Goal: Transaction & Acquisition: Book appointment/travel/reservation

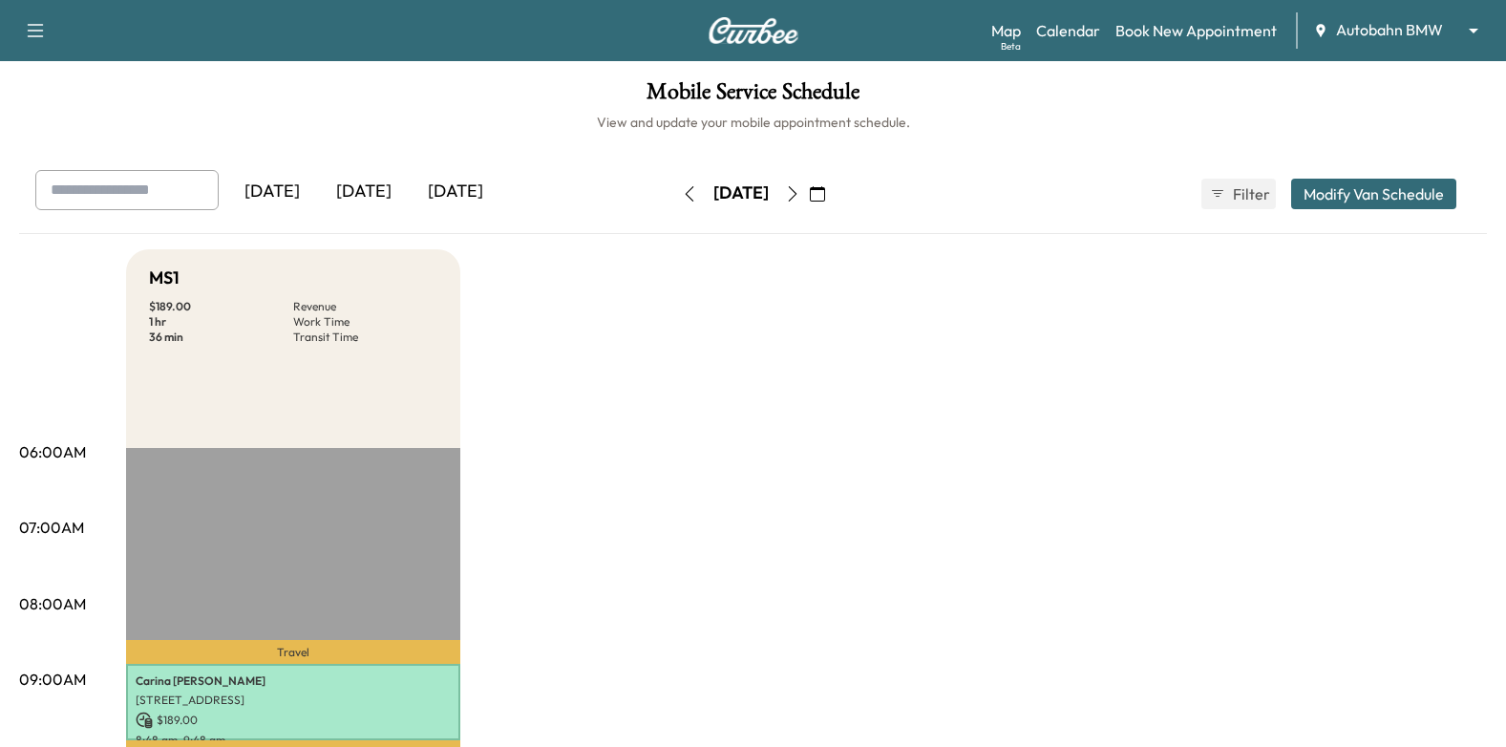
scroll to position [191, 0]
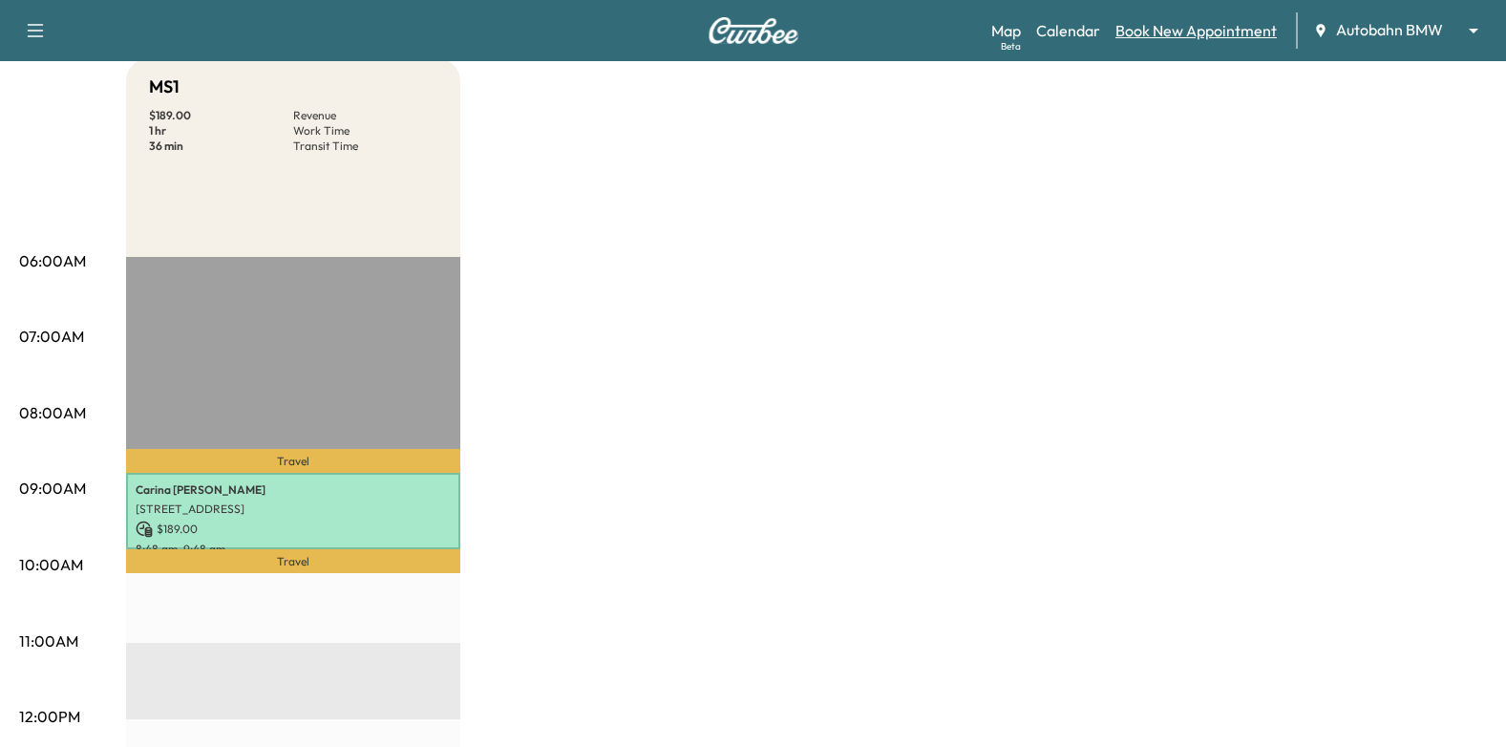
click at [1201, 36] on link "Book New Appointment" at bounding box center [1196, 30] width 161 height 23
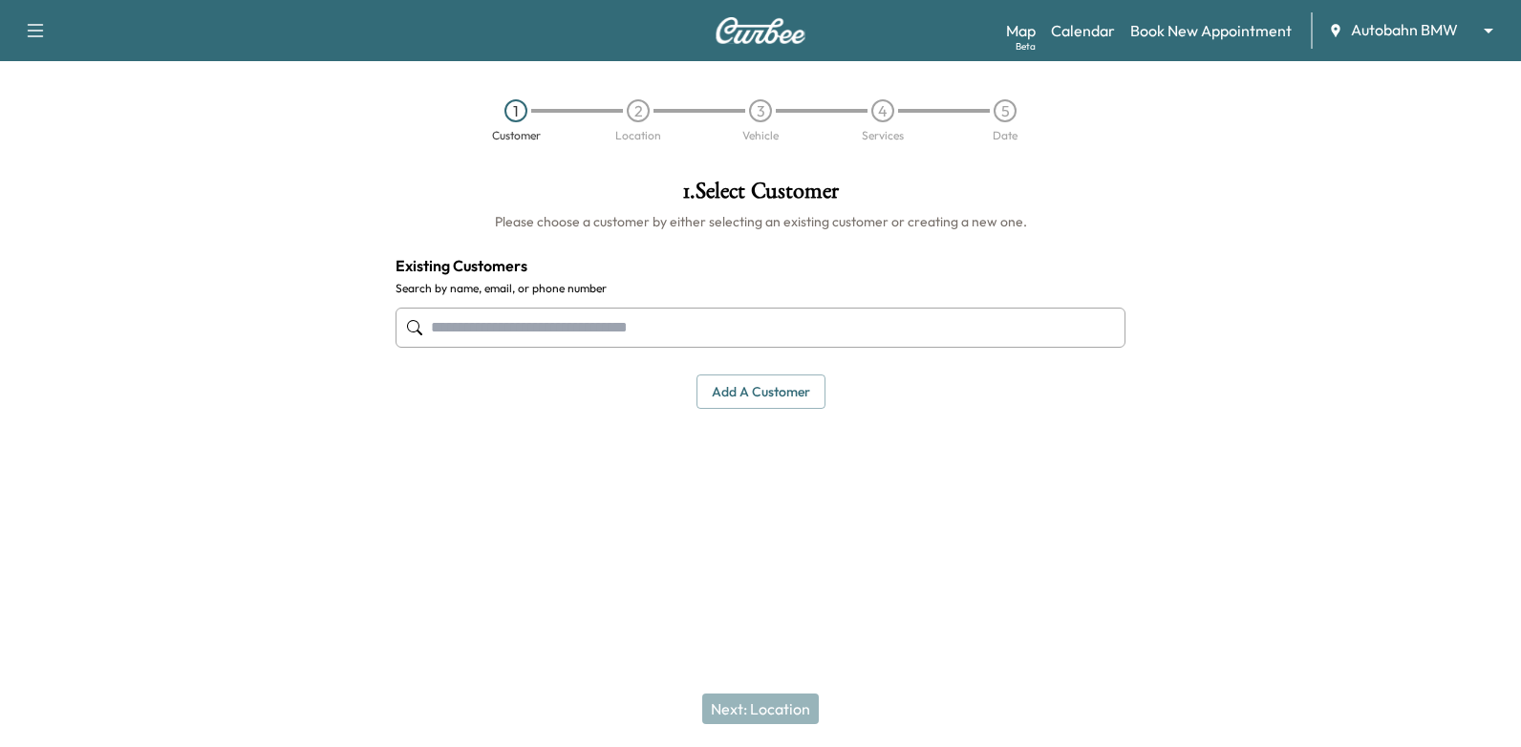
click at [875, 330] on input "text" at bounding box center [760, 328] width 730 height 40
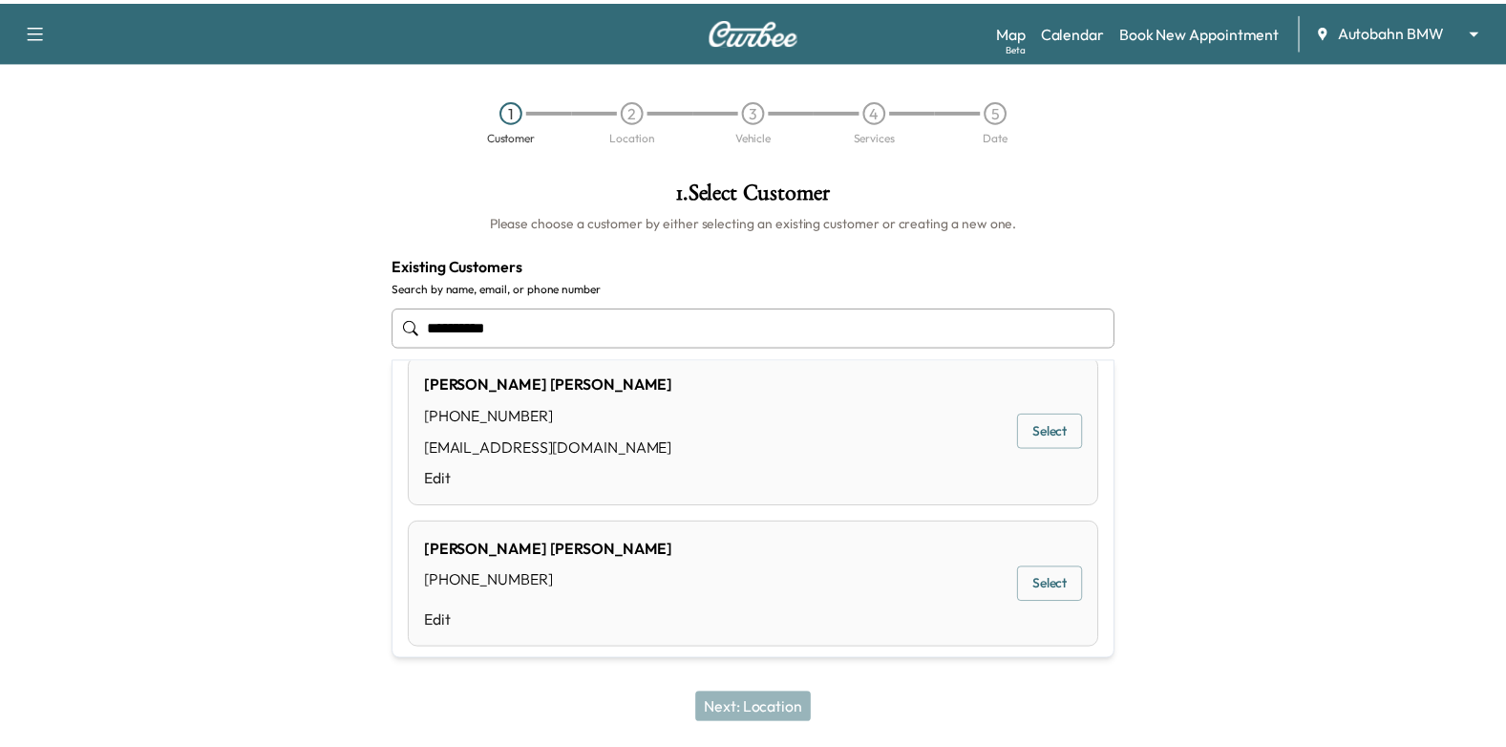
scroll to position [287, 0]
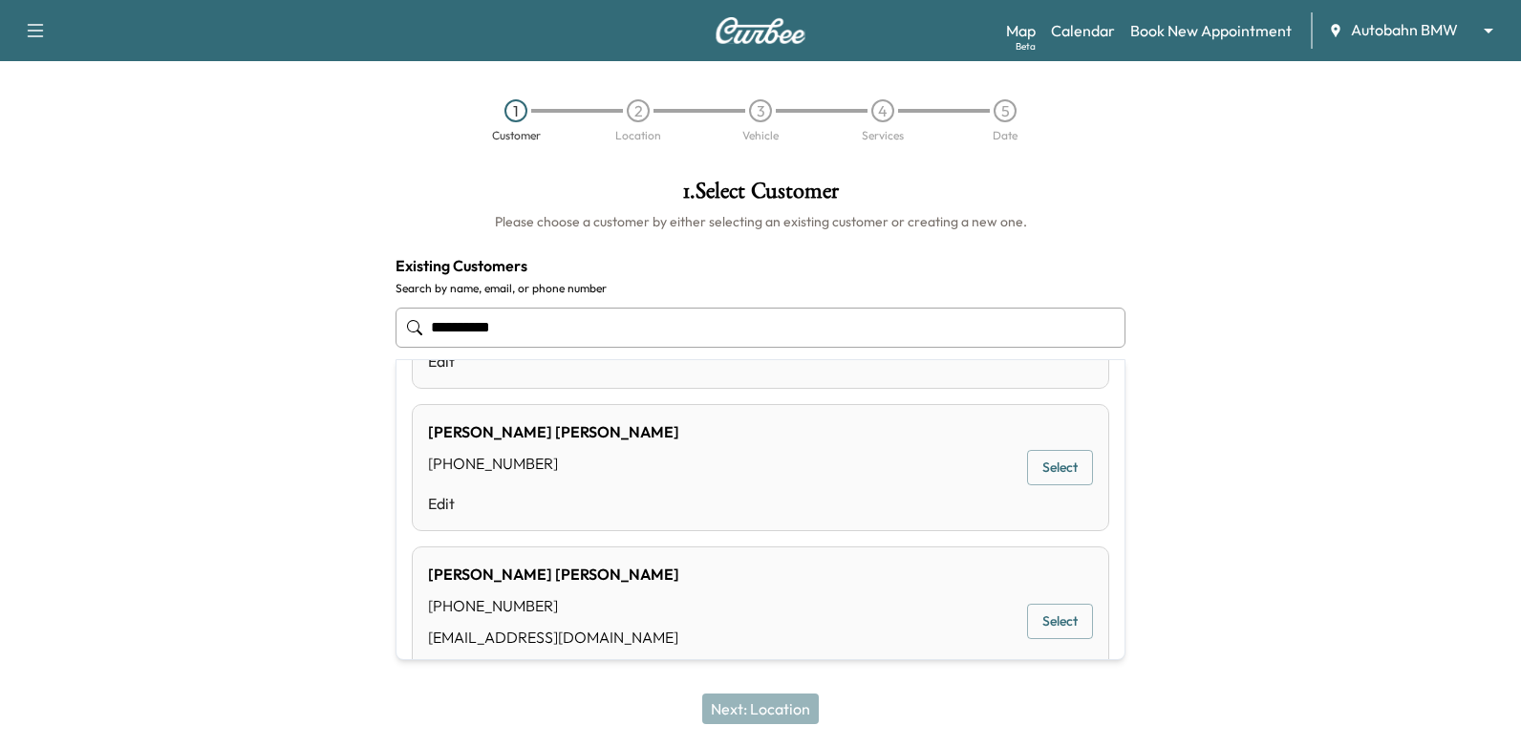
click at [1050, 465] on button "Select" at bounding box center [1060, 467] width 66 height 35
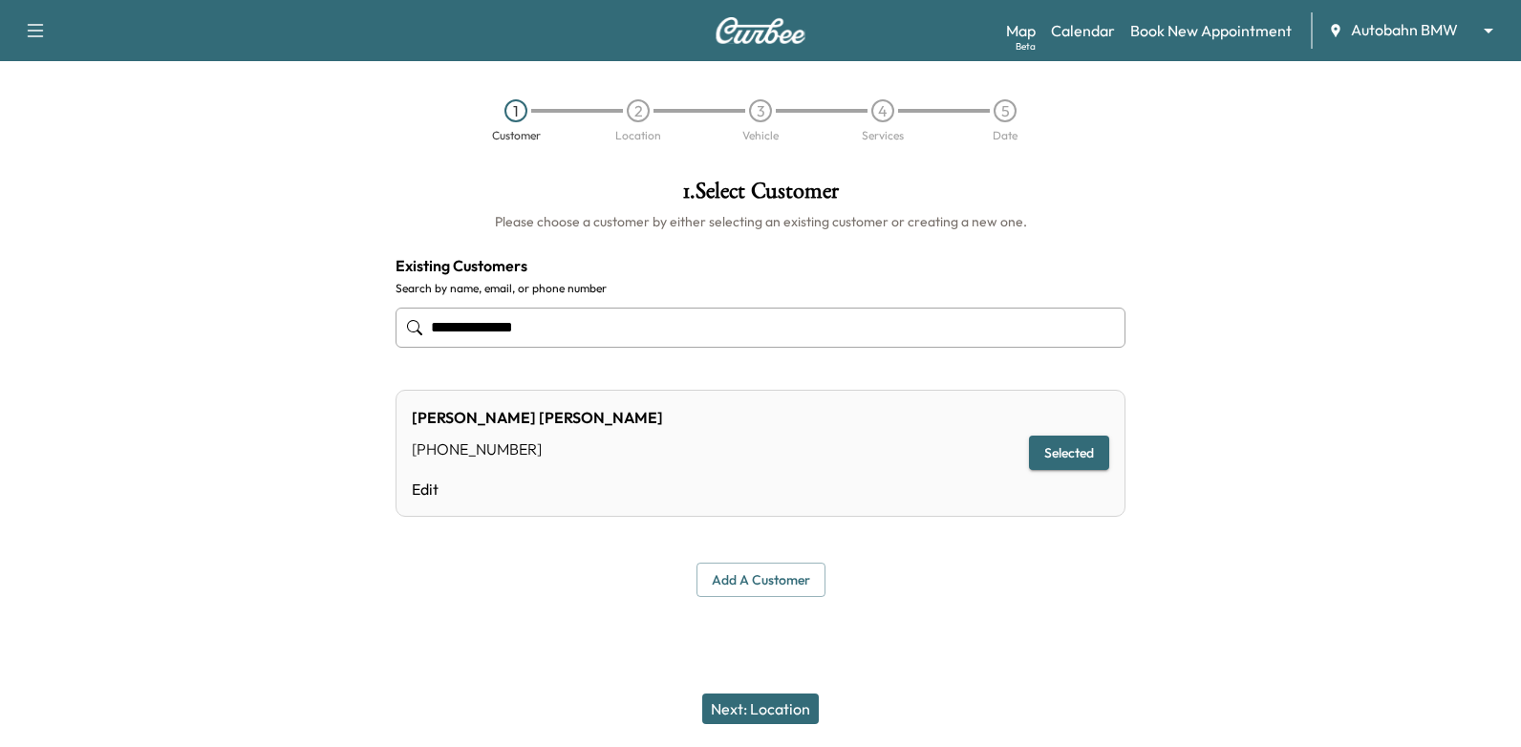
type input "**********"
click at [763, 711] on button "Next: Location" at bounding box center [760, 709] width 117 height 31
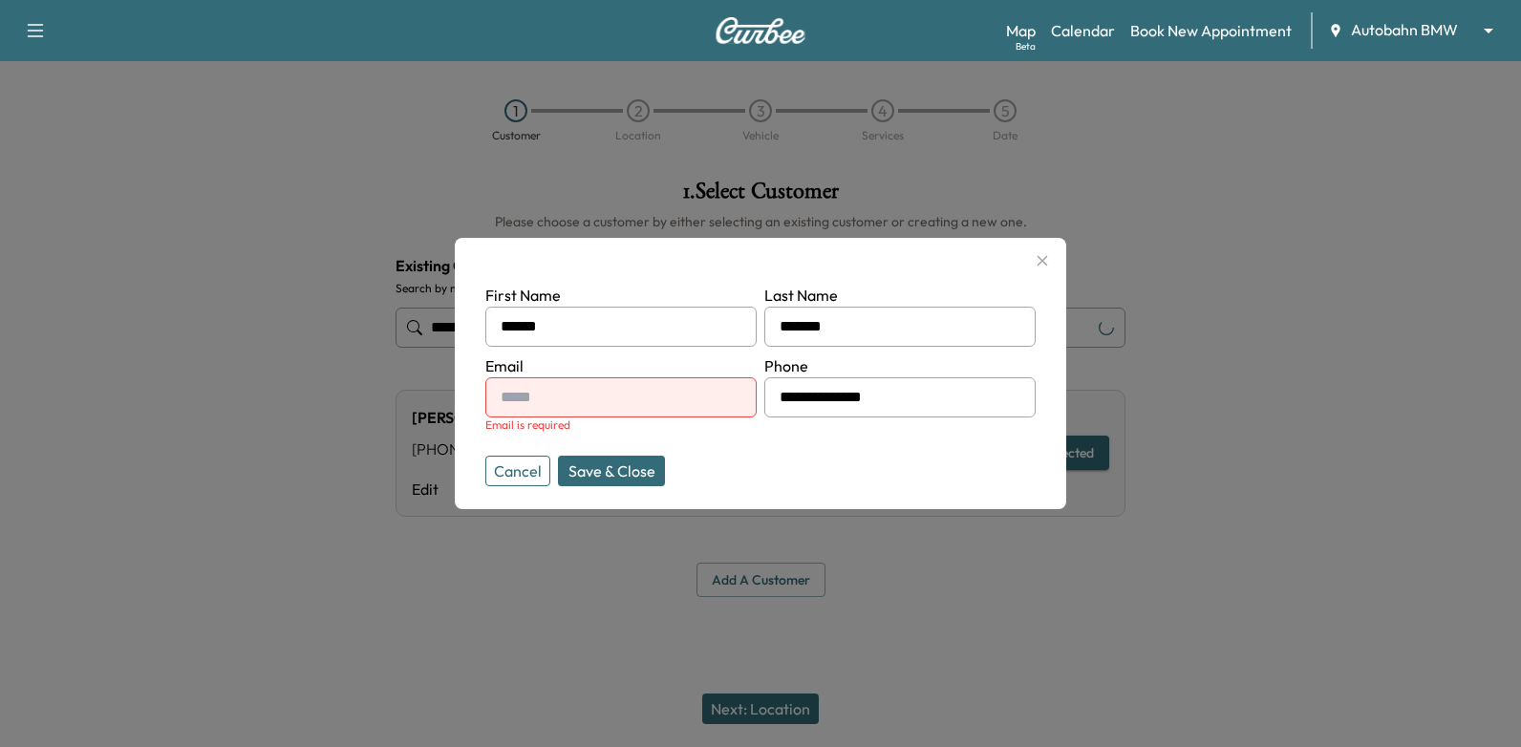
click at [669, 407] on input "text" at bounding box center [620, 397] width 271 height 40
type input "*"
type input "**********"
click at [836, 443] on form "**********" at bounding box center [760, 381] width 550 height 195
click at [652, 470] on button "Save & Close" at bounding box center [611, 471] width 107 height 31
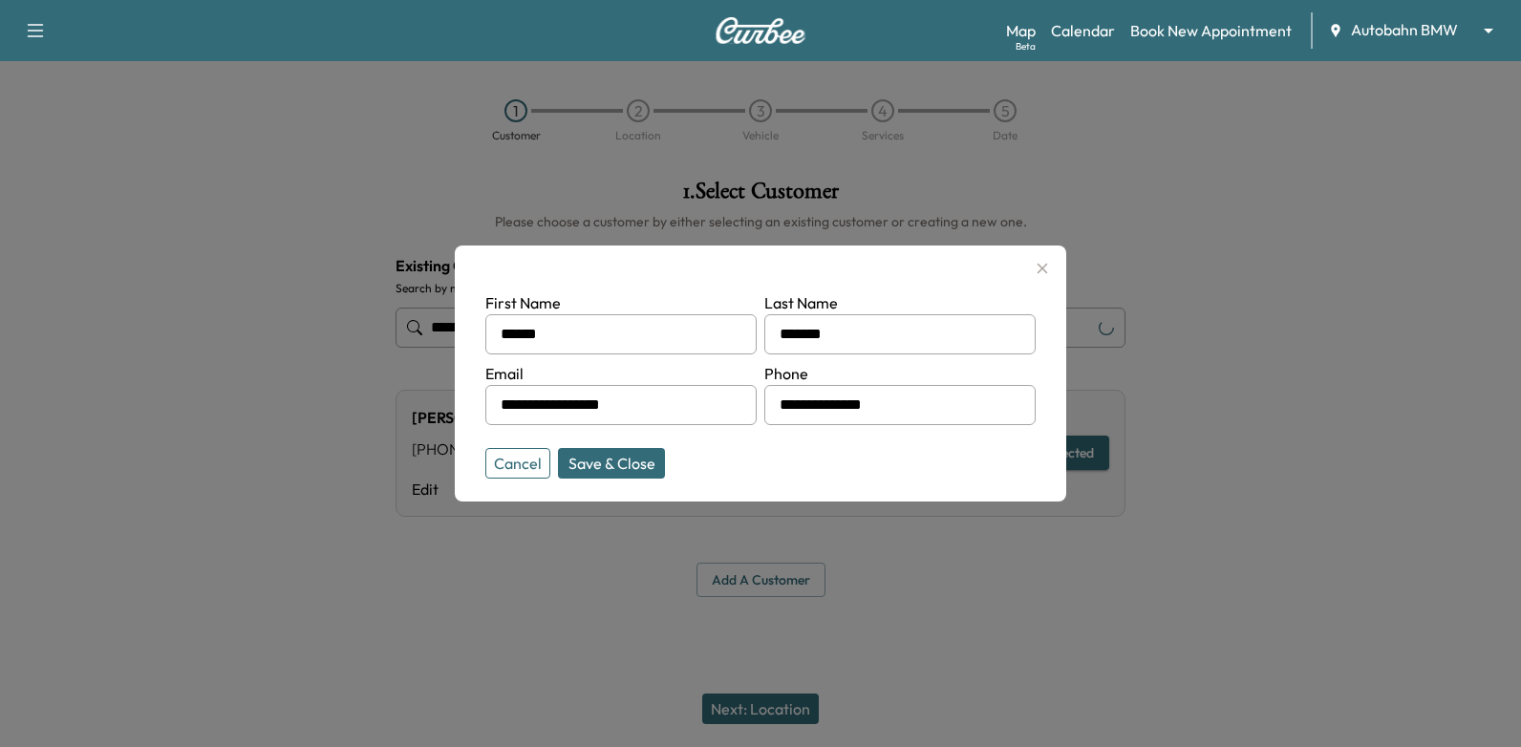
click at [651, 470] on button "Save & Close" at bounding box center [611, 463] width 107 height 31
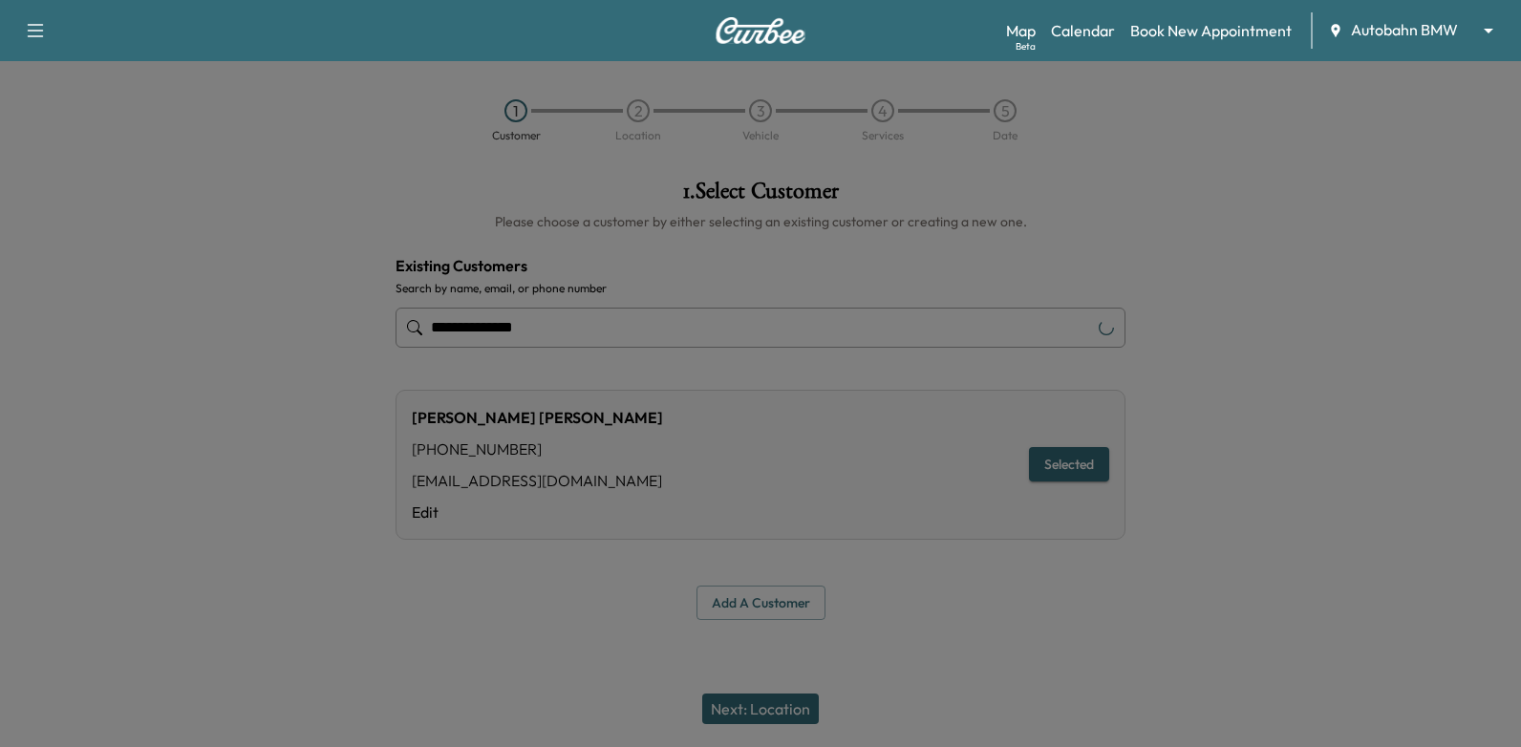
click at [600, 457] on div "[PERSON_NAME] [PHONE_NUMBER] [EMAIL_ADDRESS][DOMAIN_NAME] Edit Selected" at bounding box center [760, 465] width 730 height 150
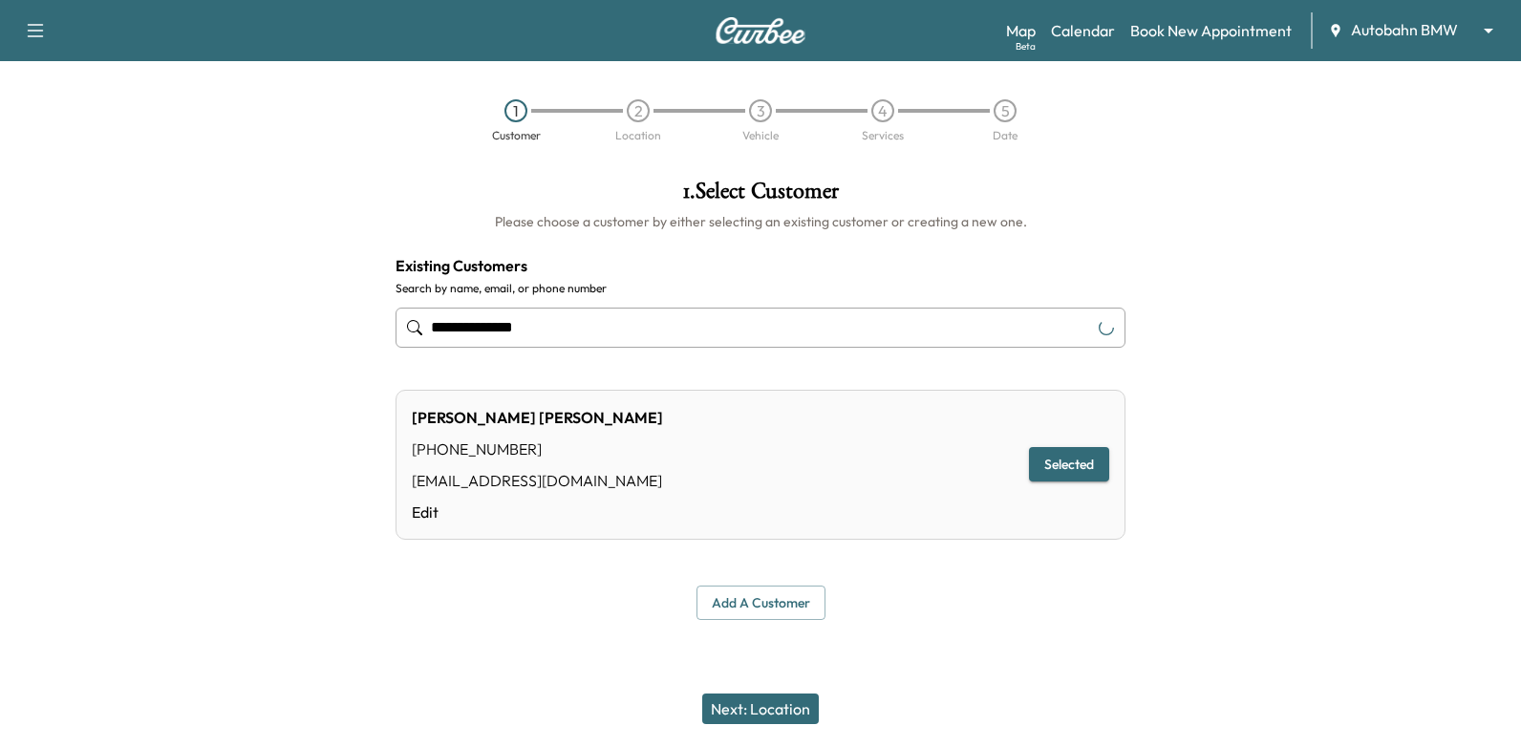
click at [776, 707] on button "Next: Location" at bounding box center [760, 709] width 117 height 31
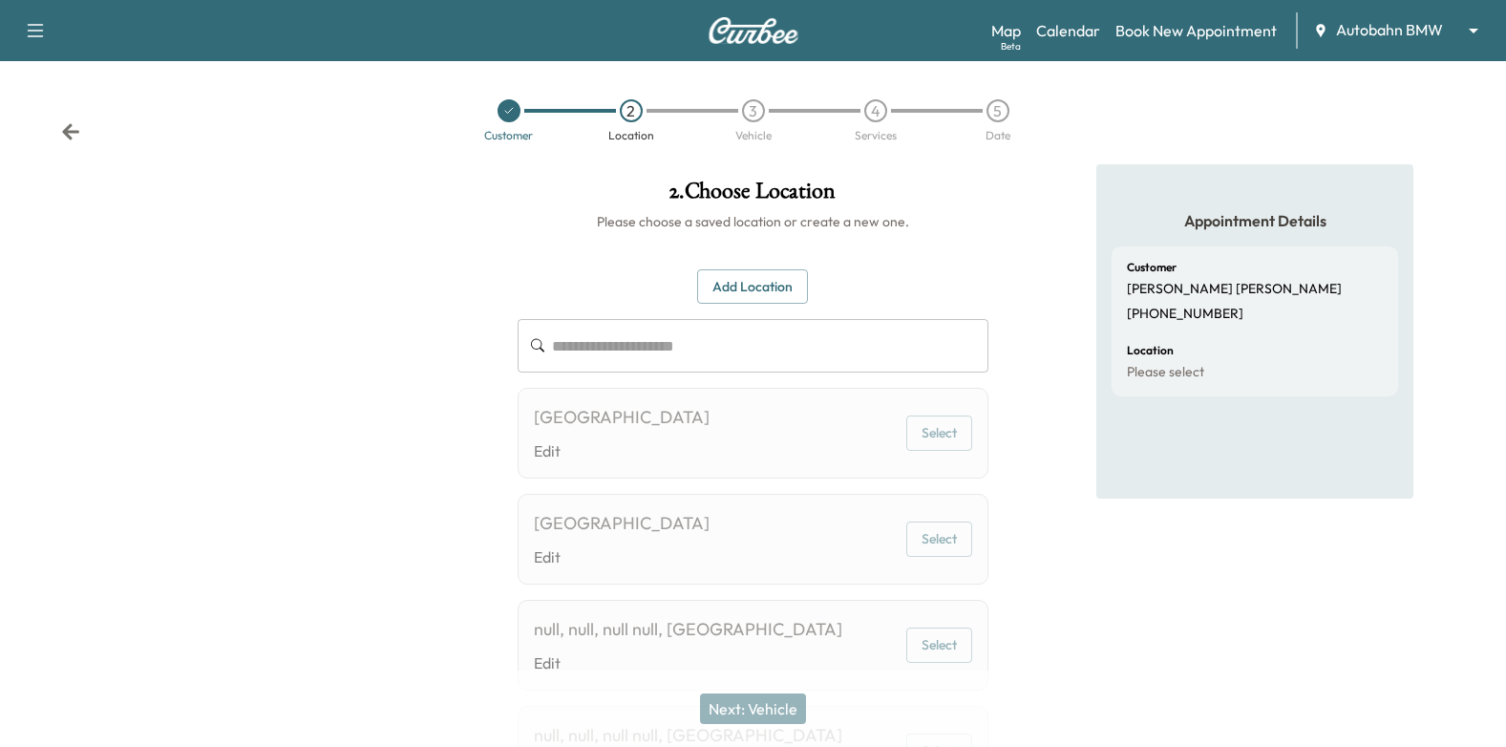
click at [782, 289] on button "Add Location" at bounding box center [752, 286] width 111 height 35
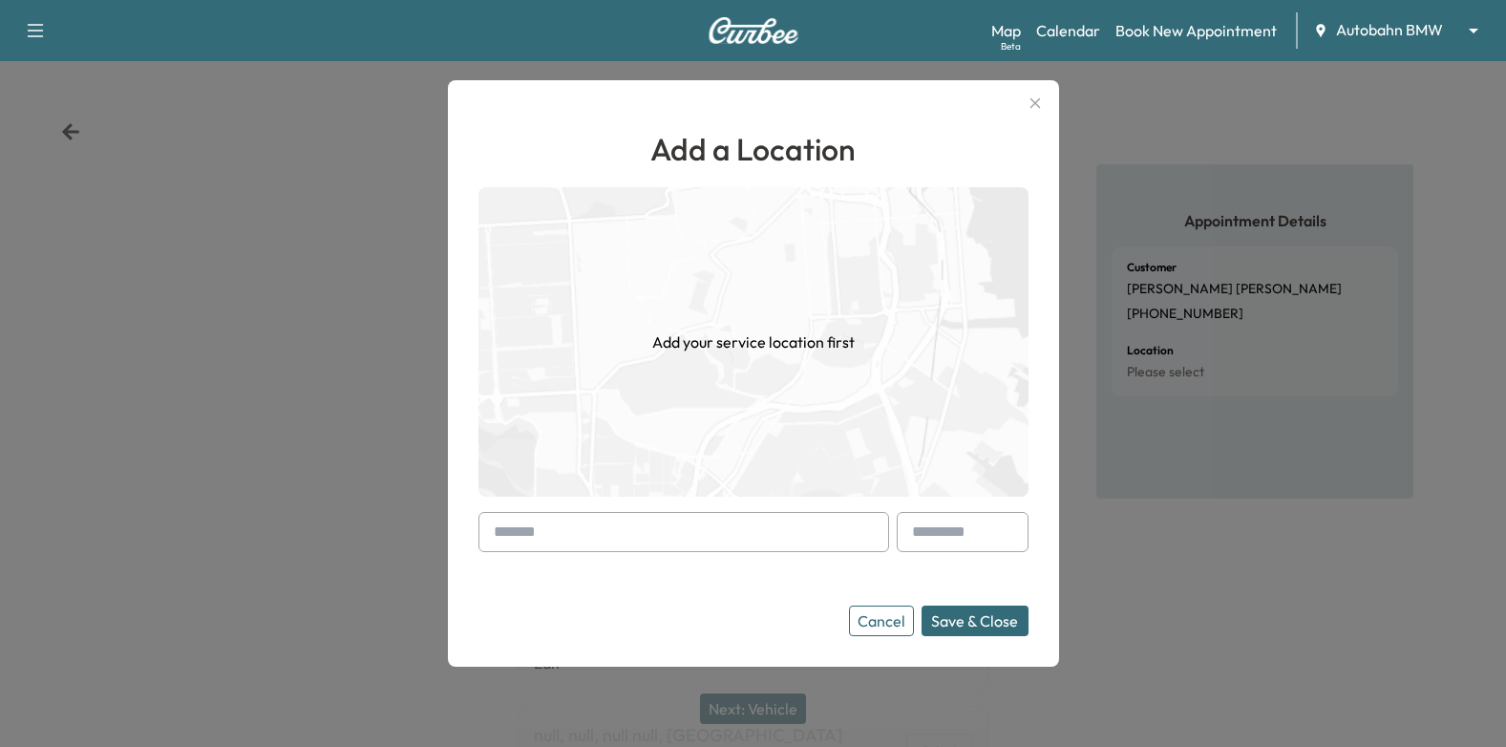
click at [647, 524] on input "text" at bounding box center [684, 532] width 411 height 40
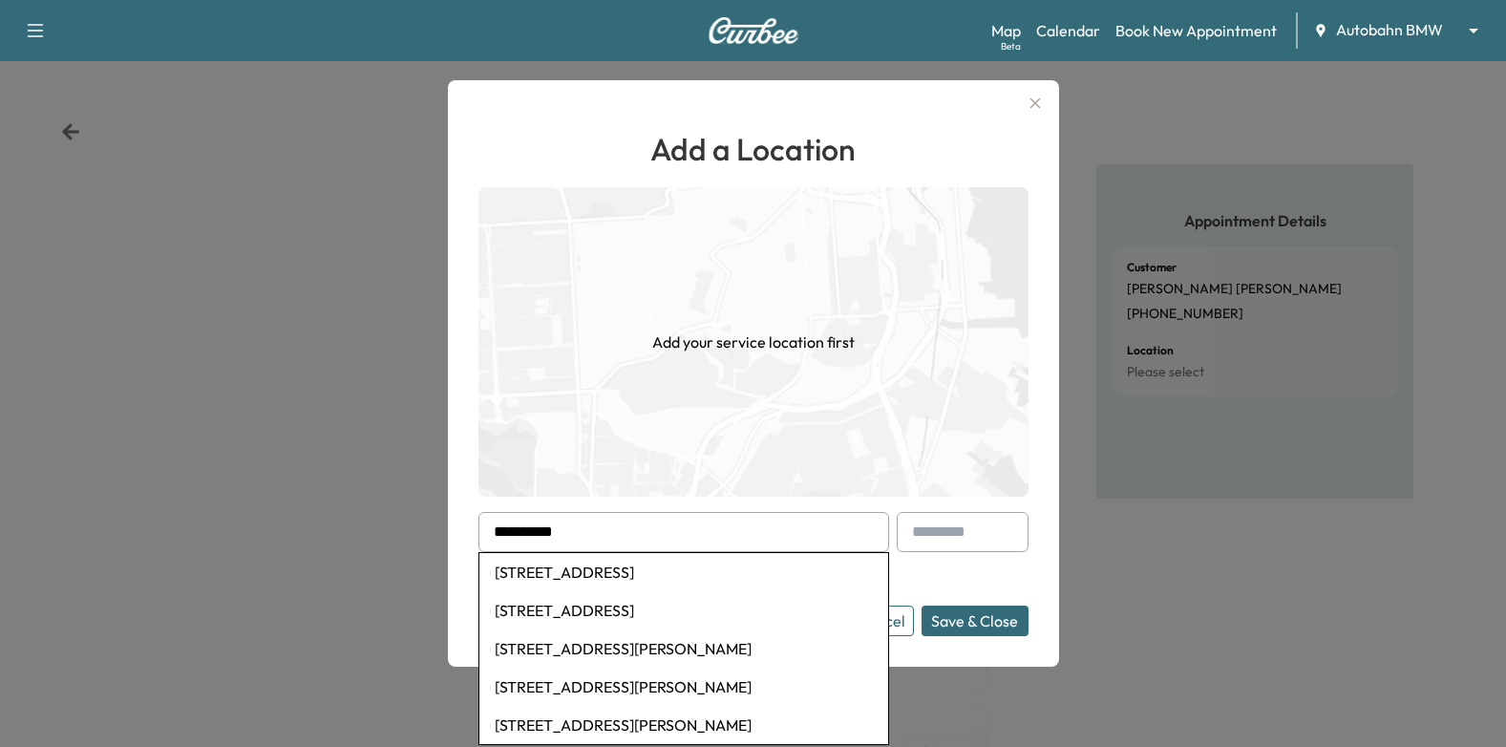
click at [703, 571] on li "[STREET_ADDRESS]" at bounding box center [684, 572] width 409 height 38
type input "**********"
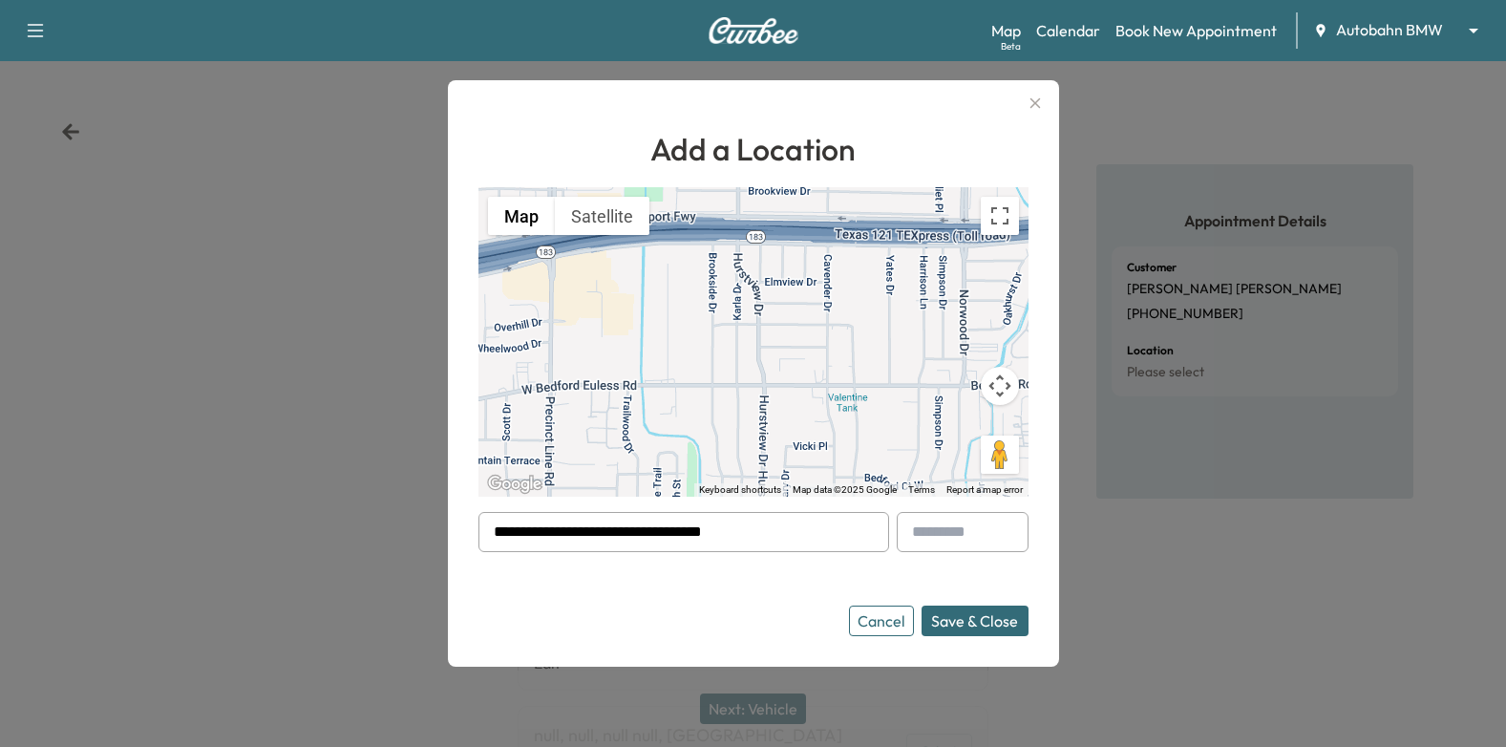
click at [993, 613] on button "Save & Close" at bounding box center [975, 621] width 107 height 31
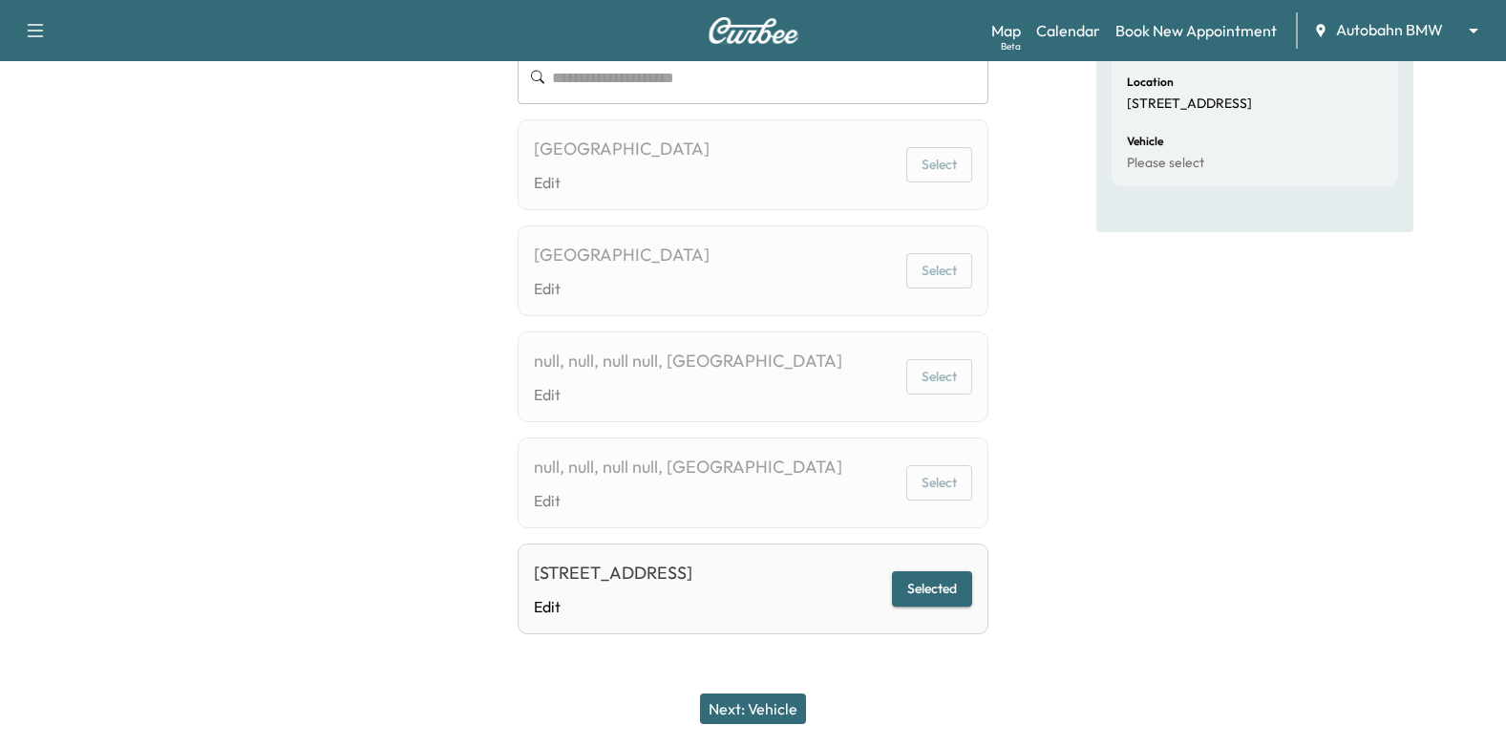
scroll to position [270, 0]
click at [761, 713] on button "Next: Vehicle" at bounding box center [753, 709] width 106 height 31
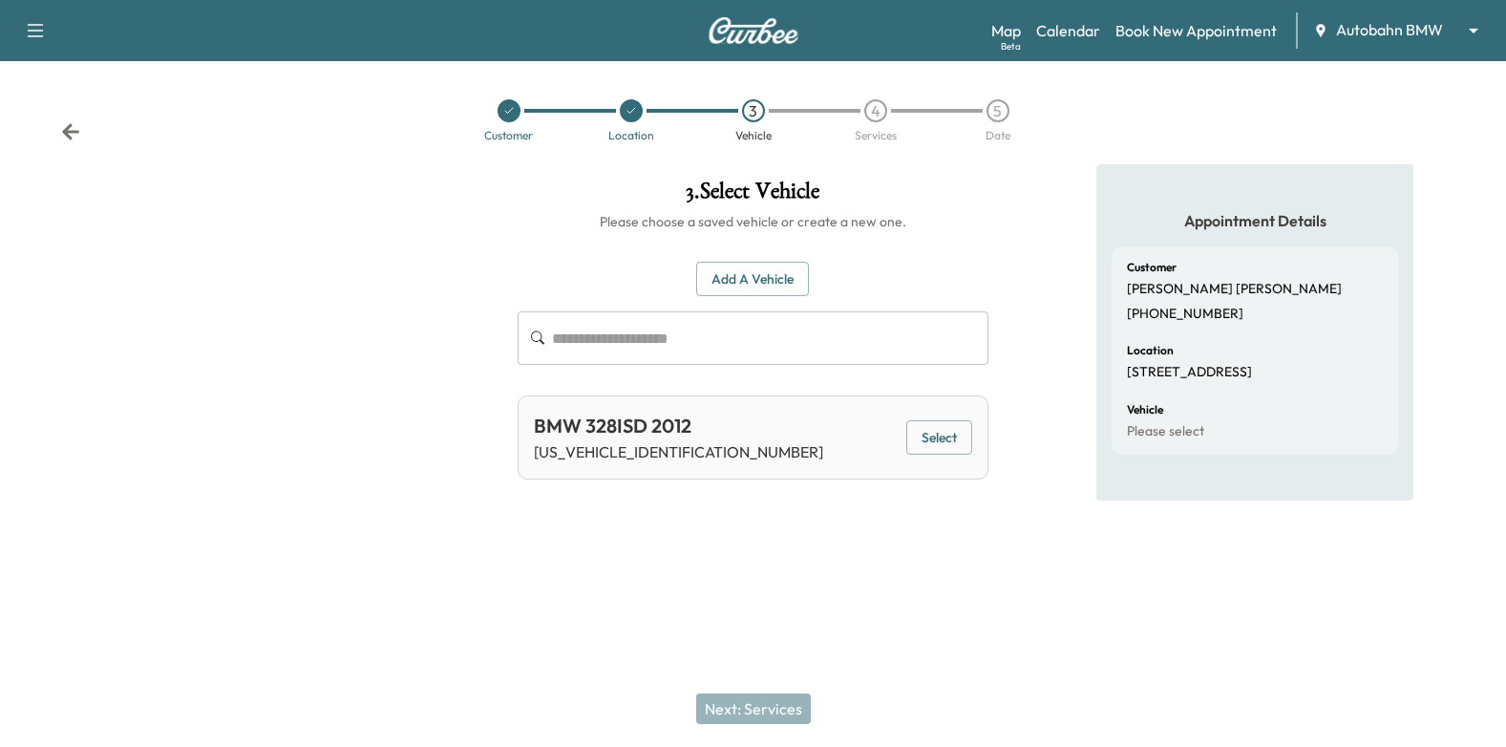
scroll to position [0, 0]
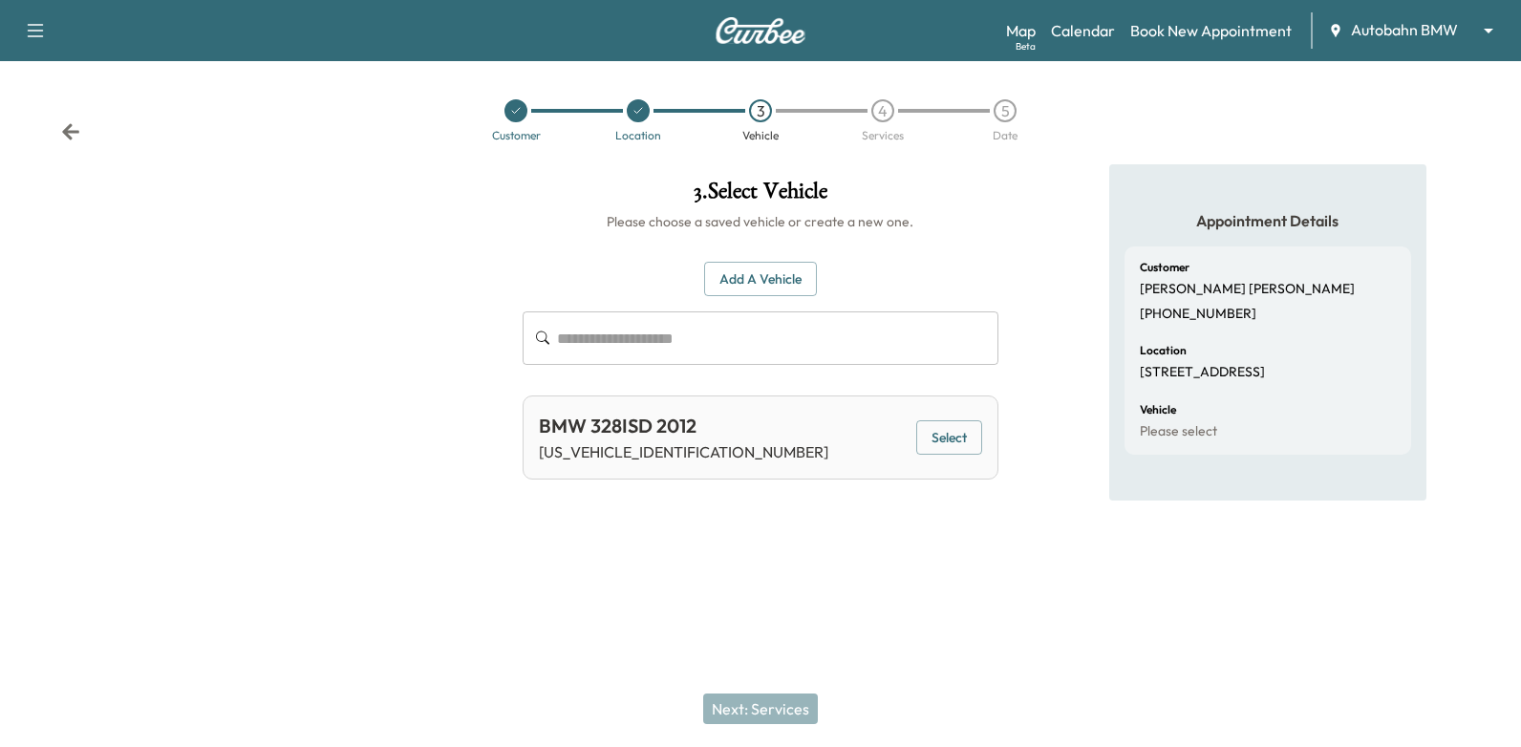
click at [958, 425] on button "Select" at bounding box center [949, 437] width 66 height 35
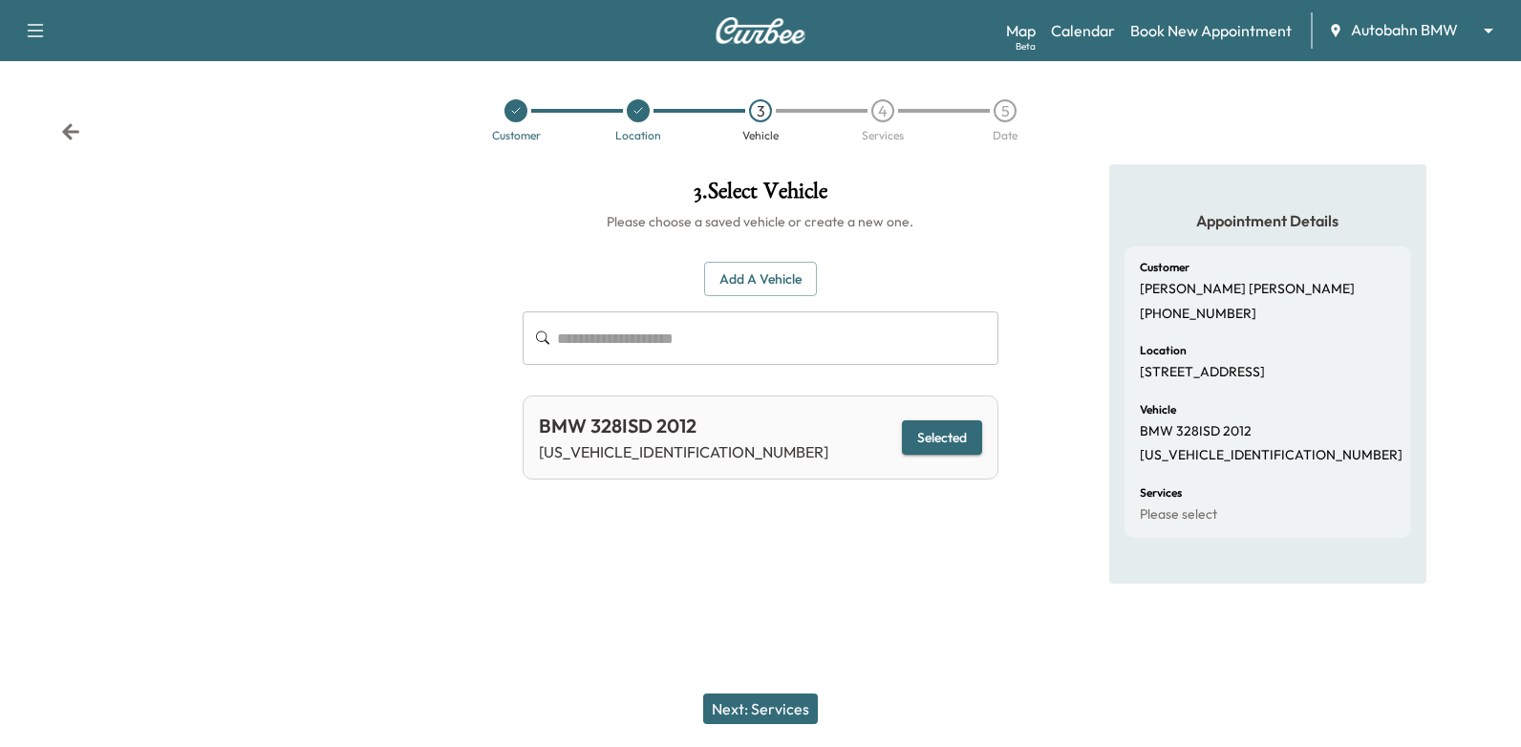
click at [787, 701] on button "Next: Services" at bounding box center [760, 709] width 115 height 31
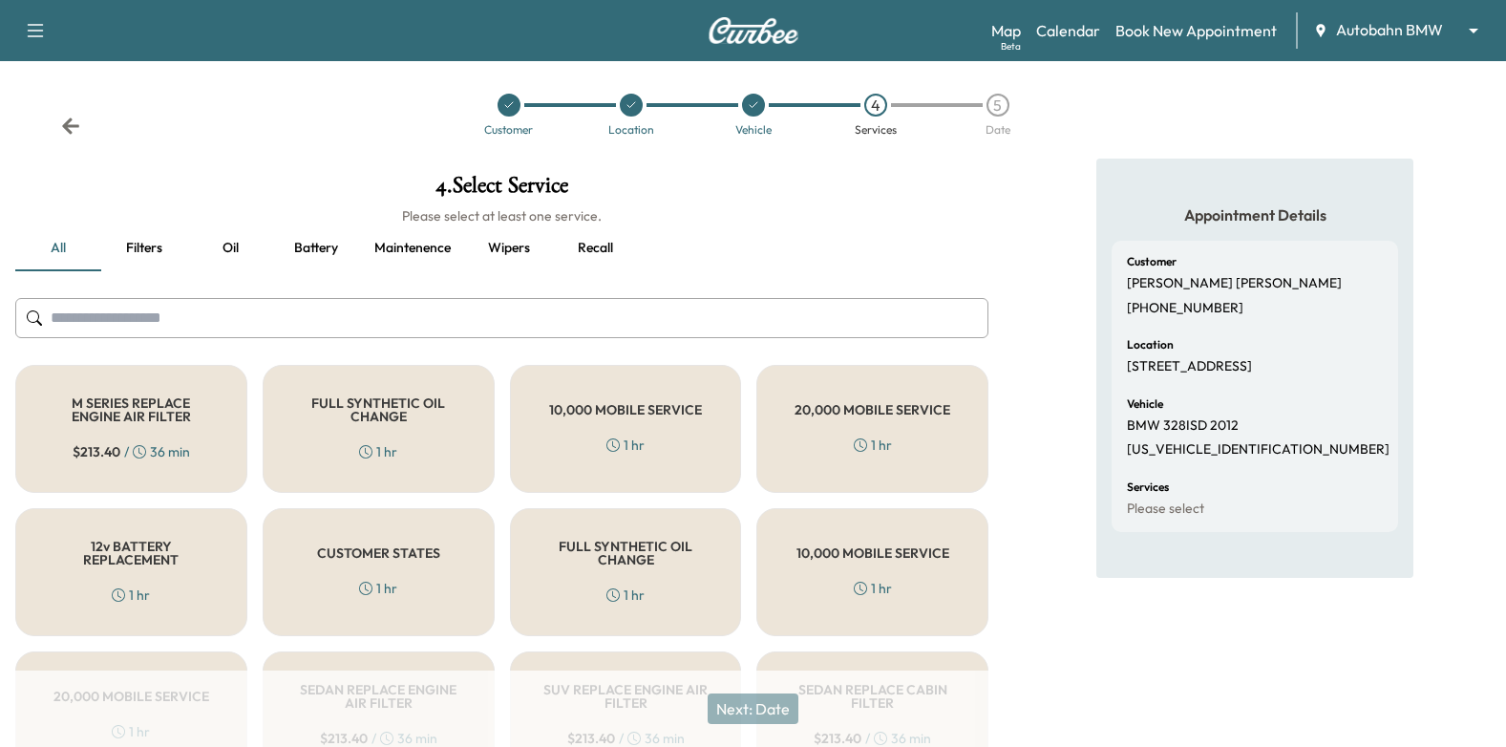
scroll to position [191, 0]
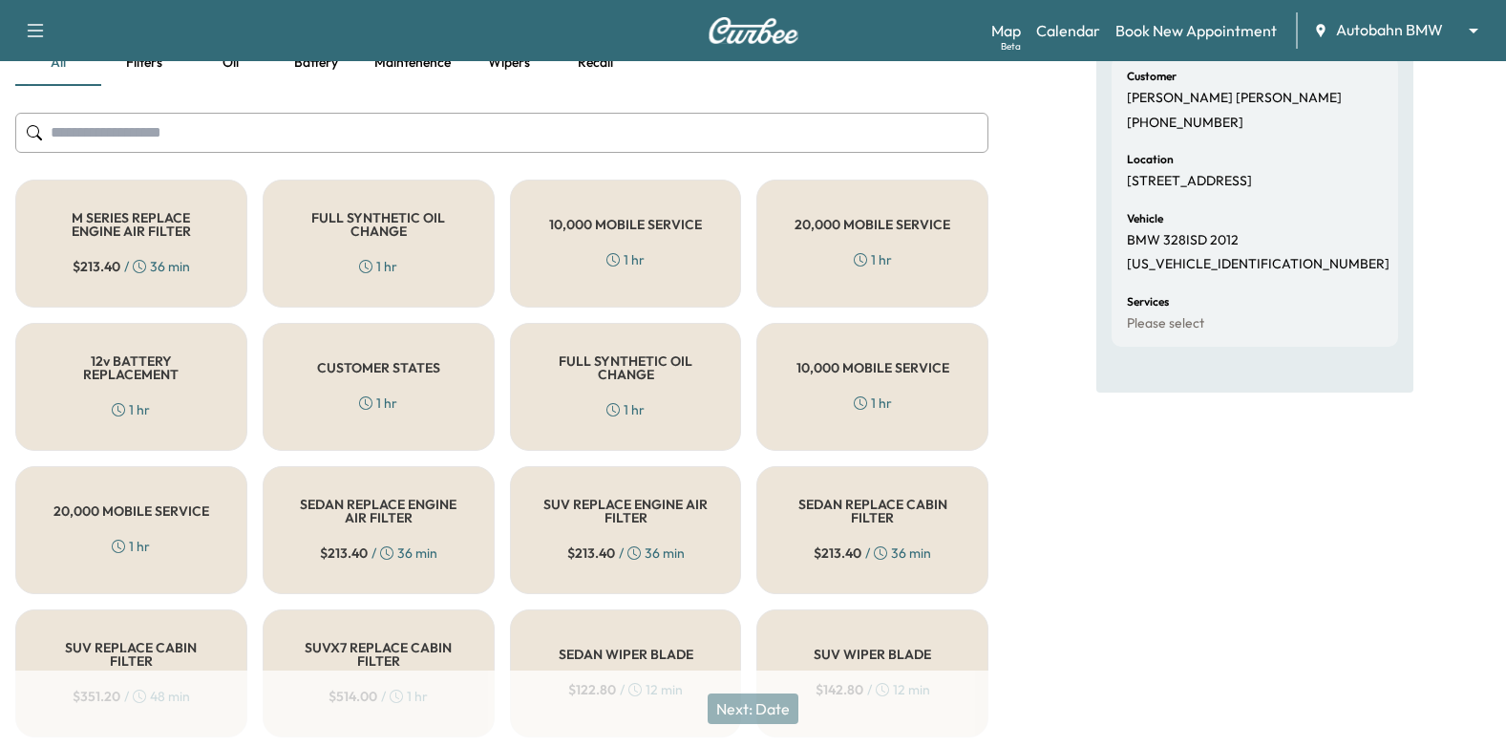
click at [408, 388] on div "CUSTOMER STATES 1 hr" at bounding box center [379, 387] width 232 height 128
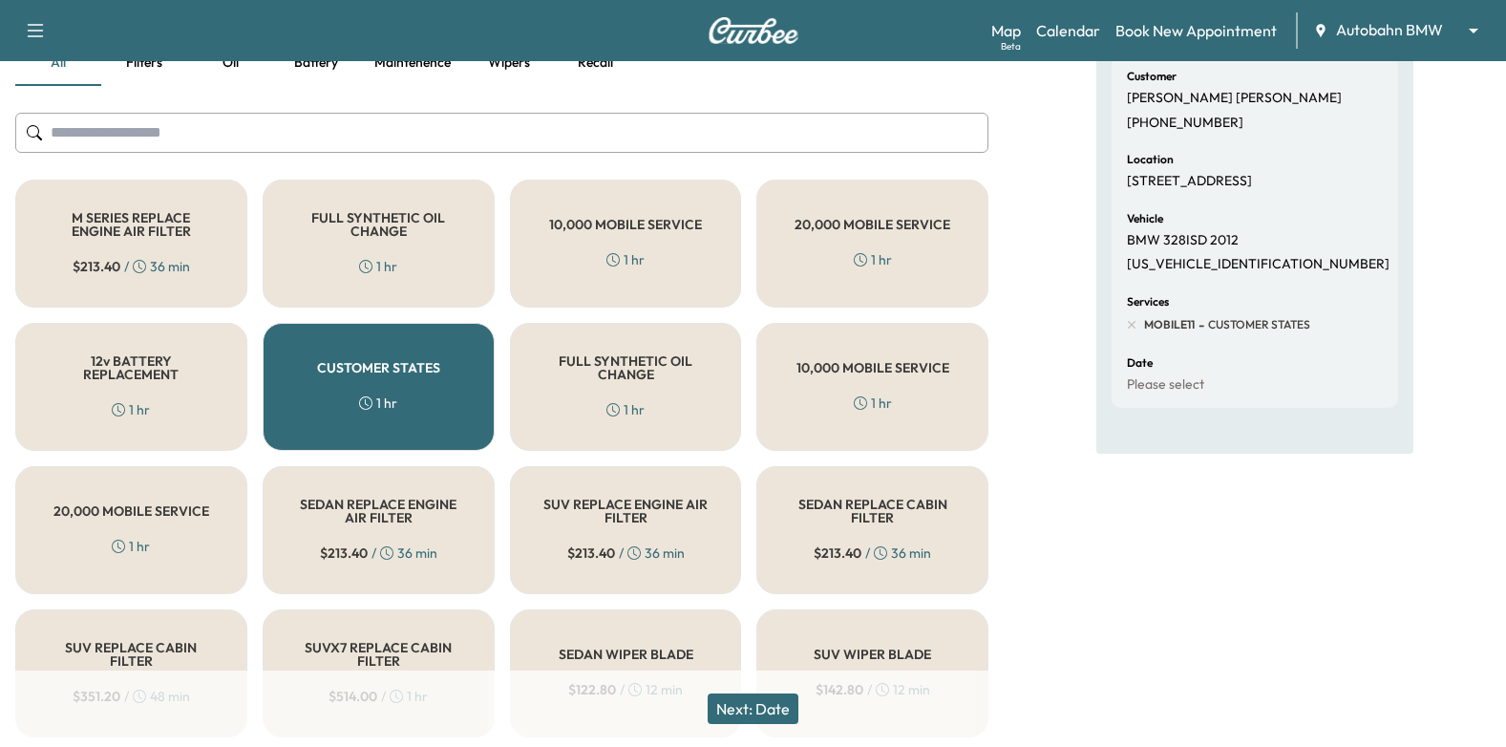
click at [764, 720] on button "Next: Date" at bounding box center [753, 709] width 91 height 31
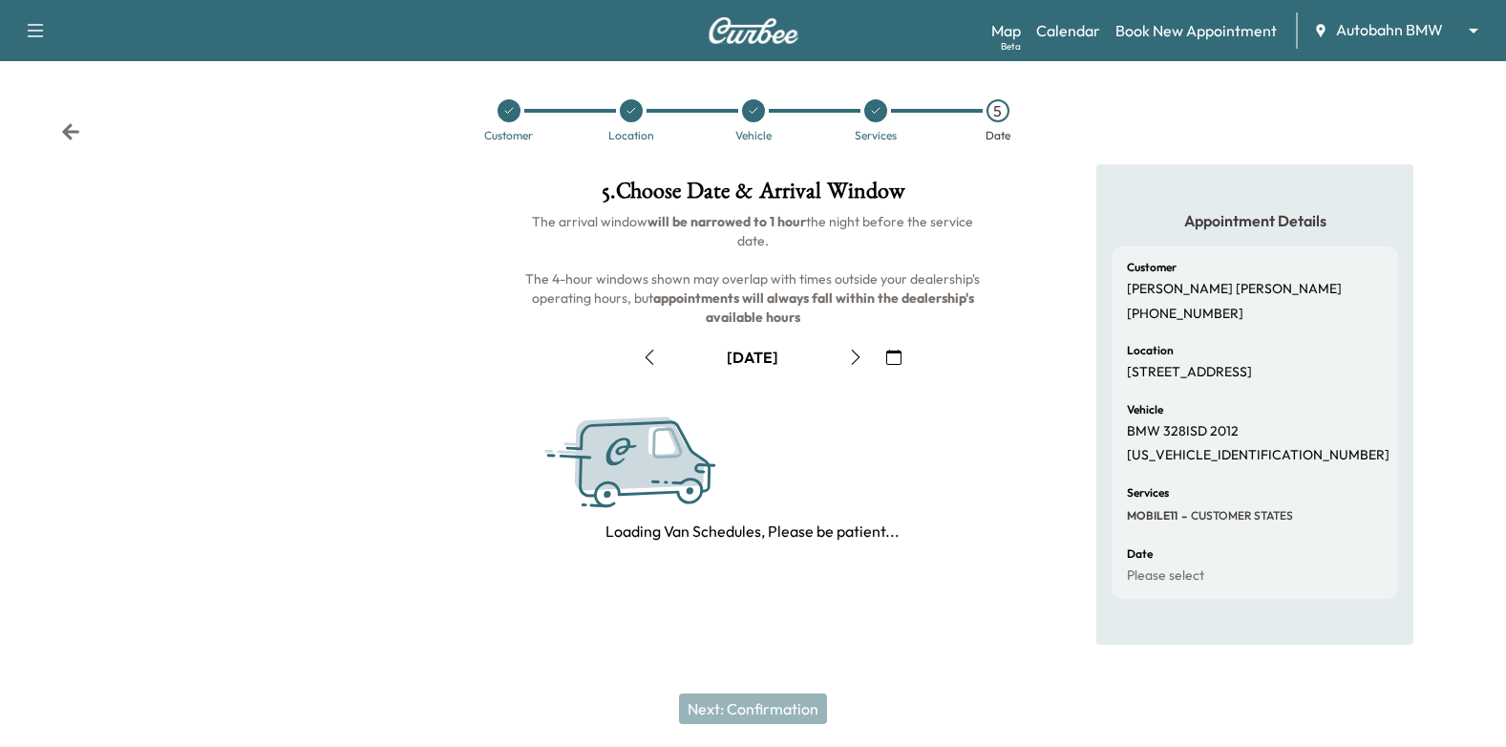
scroll to position [0, 0]
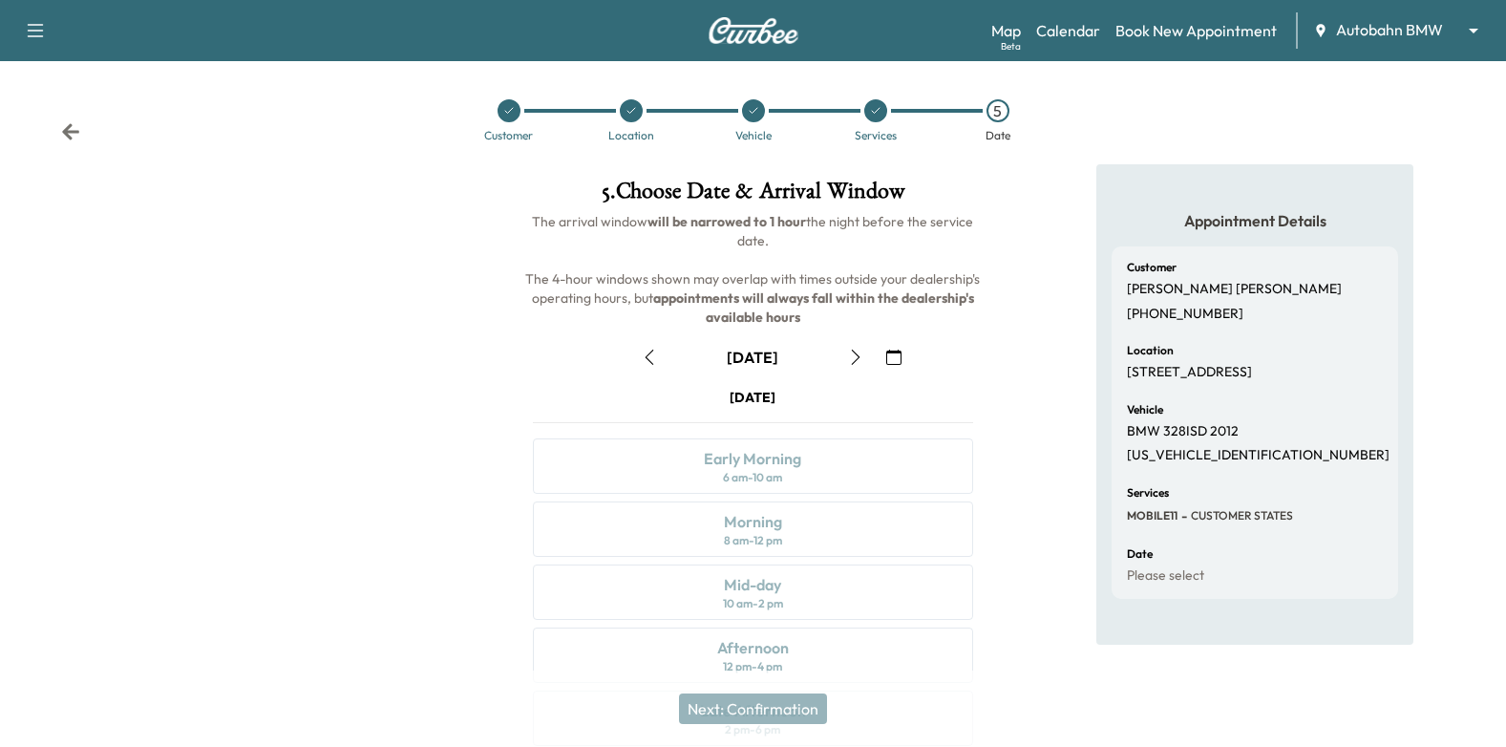
click at [879, 344] on div "September [DATE] S M T W T F S 31 1 2 3 4 5 6 7 8 9 10 11 12 13 14 15 16 17 18 …" at bounding box center [754, 603] width 472 height 553
click at [891, 357] on icon "button" at bounding box center [893, 357] width 15 height 15
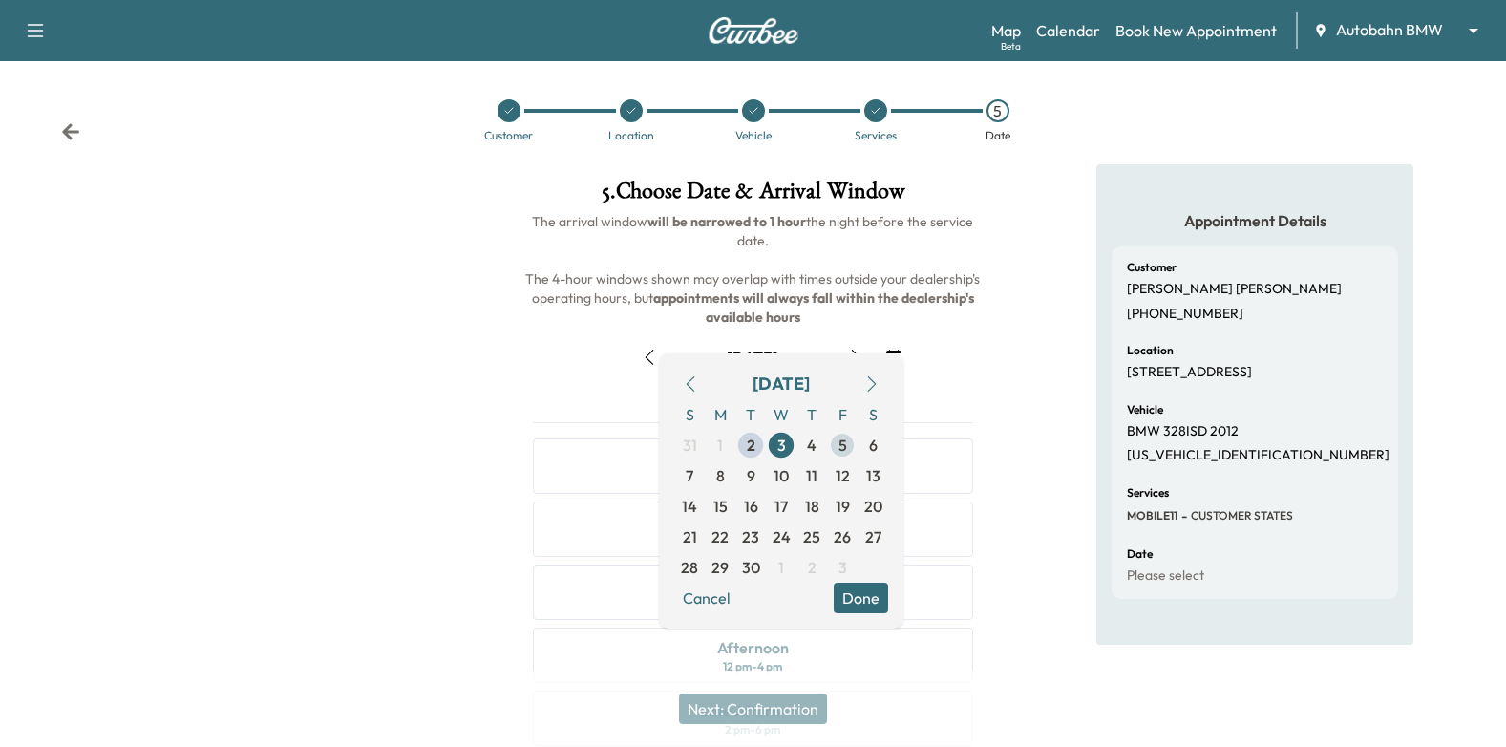
click at [844, 438] on span "5" at bounding box center [843, 445] width 9 height 23
click at [860, 594] on button "Done" at bounding box center [861, 598] width 54 height 31
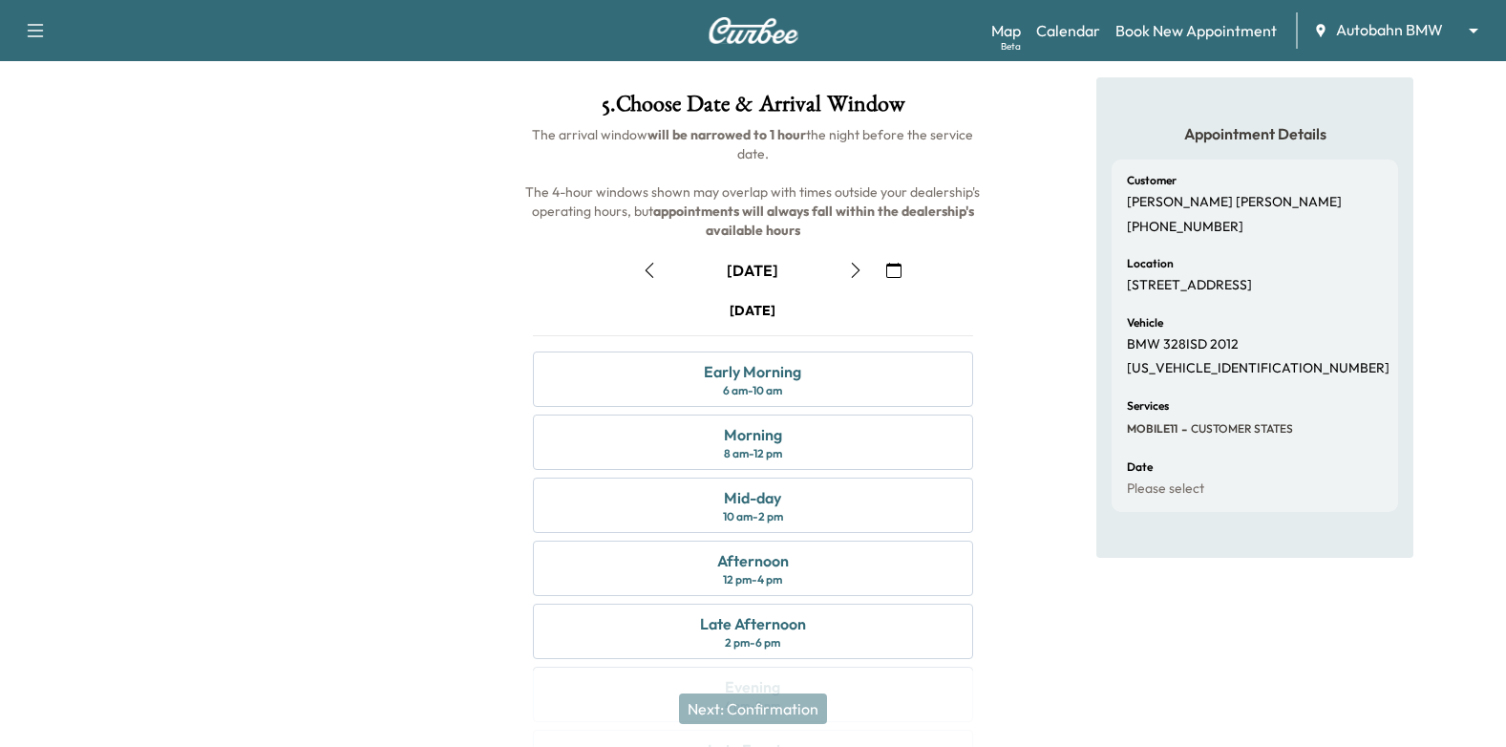
scroll to position [191, 0]
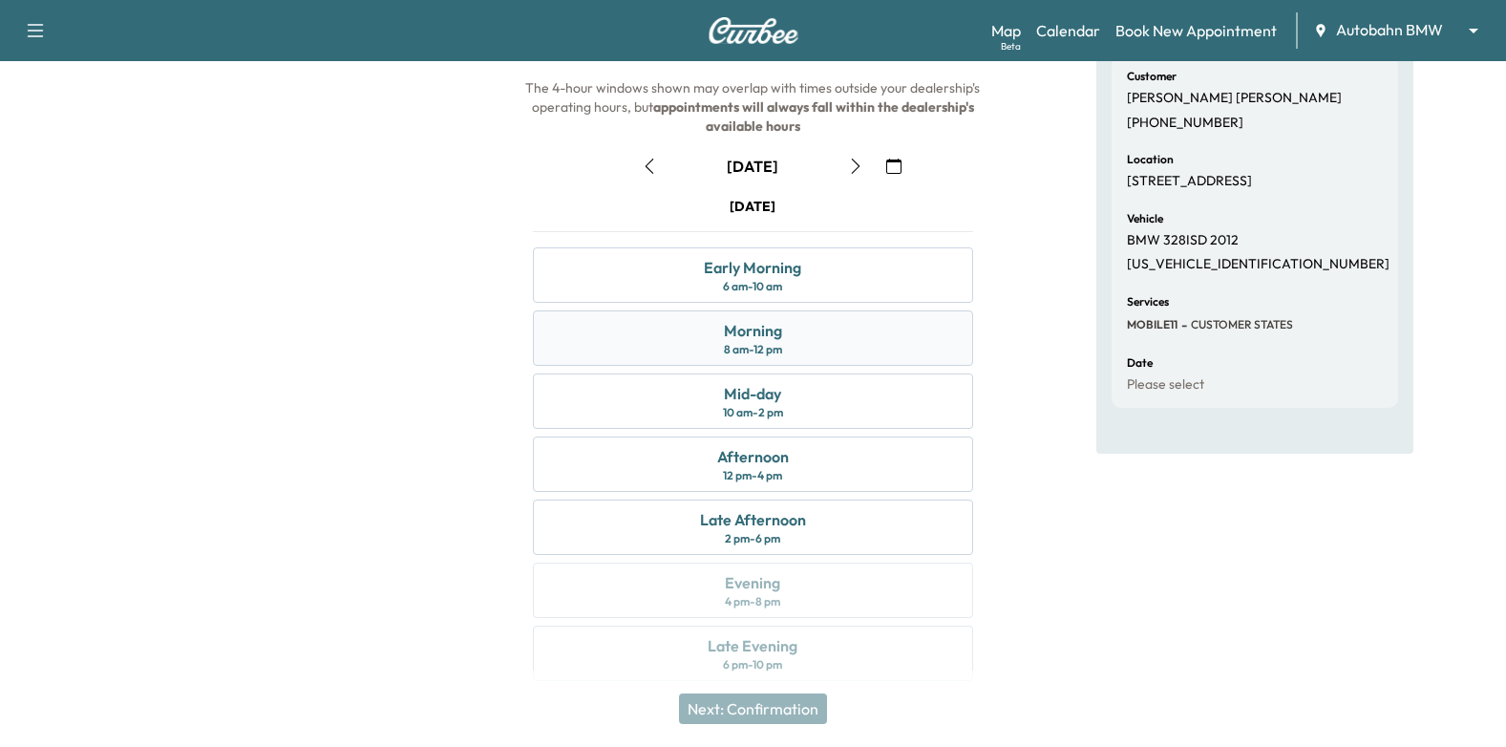
click at [944, 353] on div "Morning 8 am - 12 pm" at bounding box center [753, 337] width 441 height 55
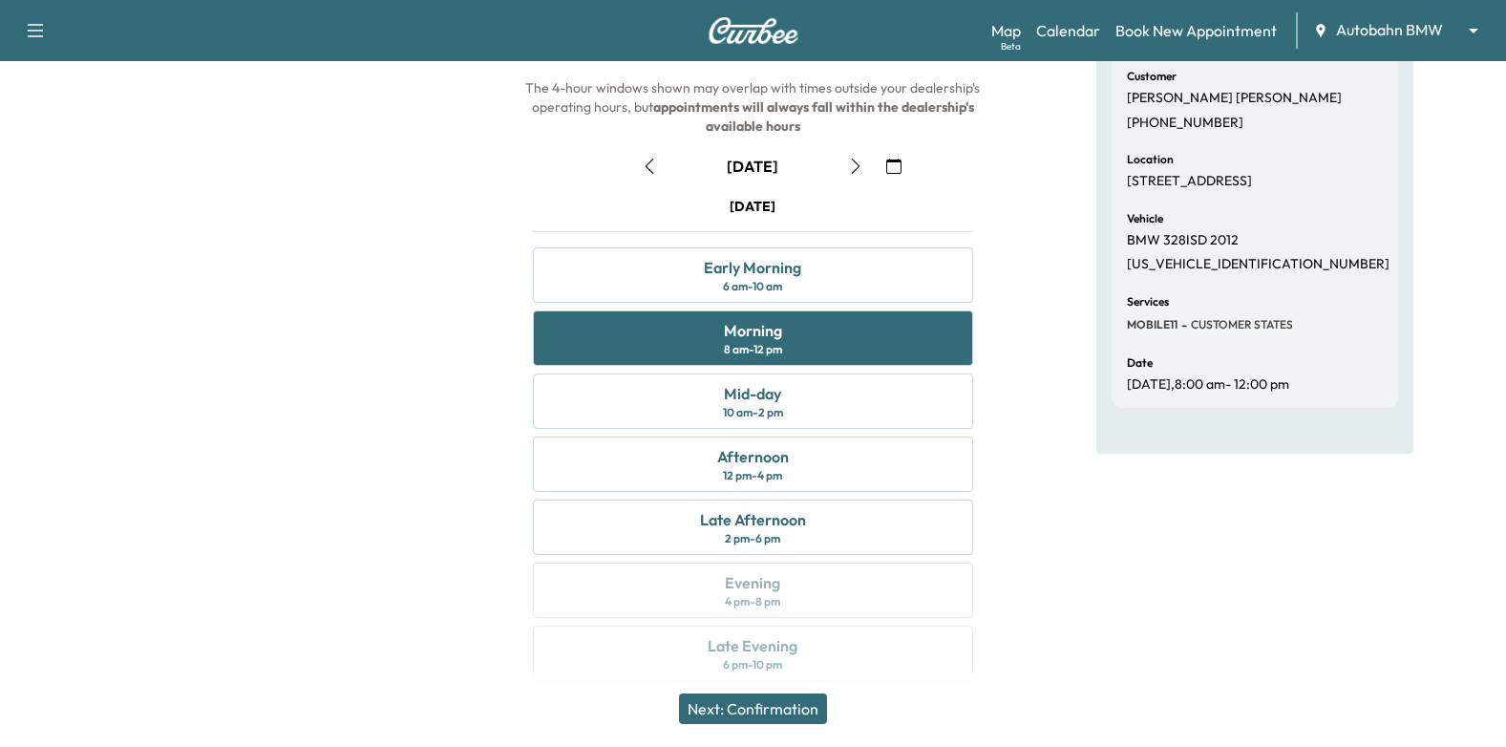
click at [1071, 409] on div "Appointment Details Customer [PERSON_NAME] [PHONE_NUMBER] Location [STREET_ADDR…" at bounding box center [1255, 338] width 502 height 731
click at [809, 705] on button "Next: Confirmation" at bounding box center [753, 709] width 148 height 31
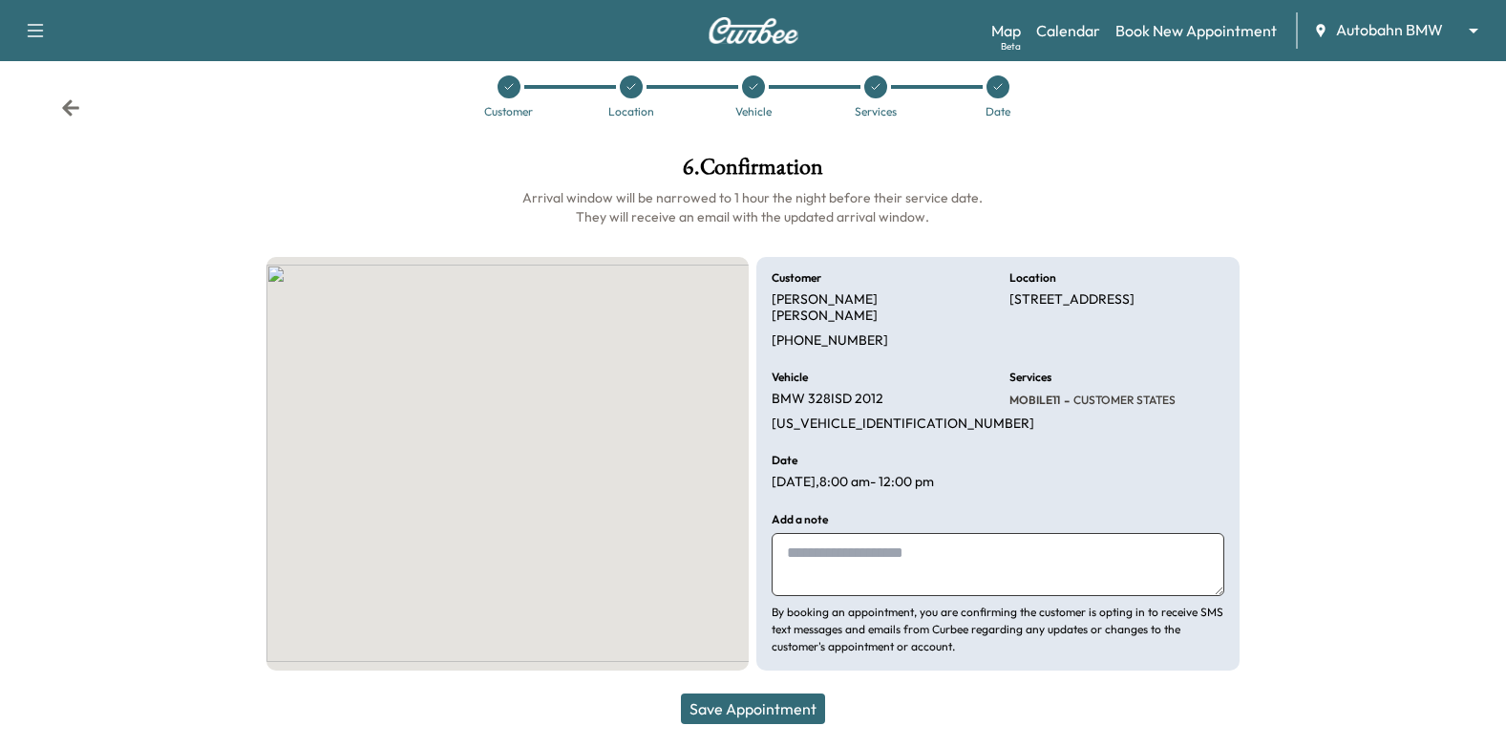
scroll to position [7, 0]
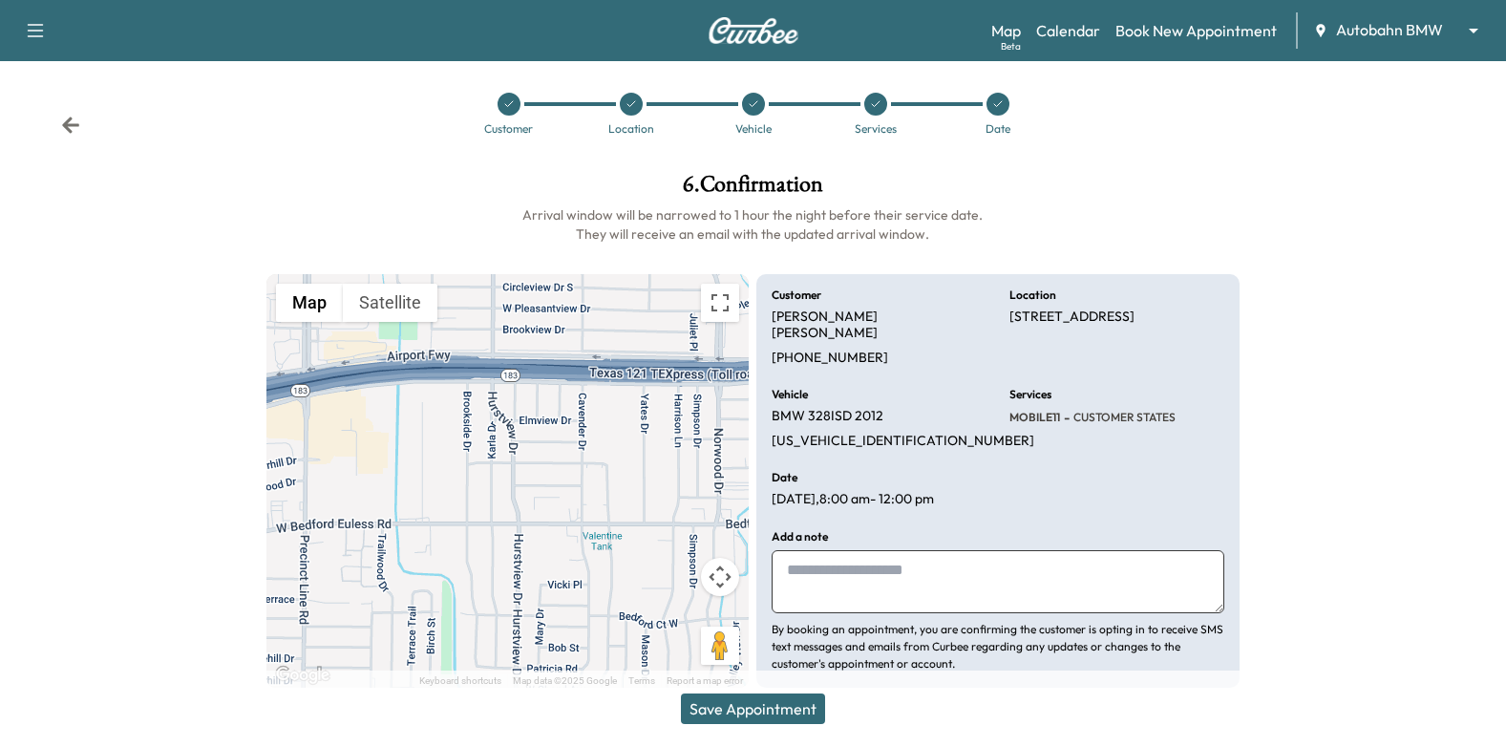
click at [976, 550] on textarea at bounding box center [998, 581] width 453 height 63
paste textarea "**********"
type textarea "**********"
click at [764, 699] on button "Save Appointment" at bounding box center [753, 709] width 144 height 31
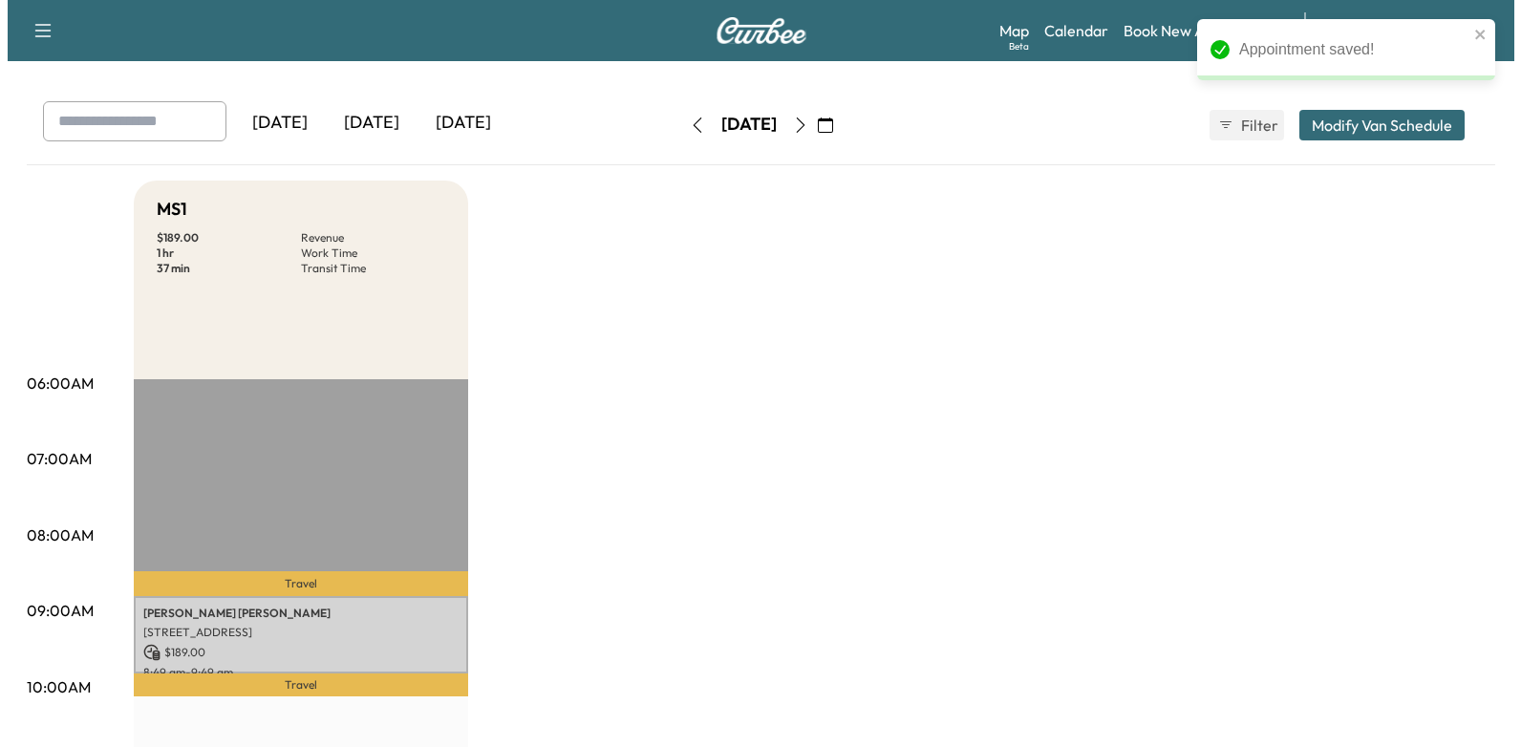
scroll to position [287, 0]
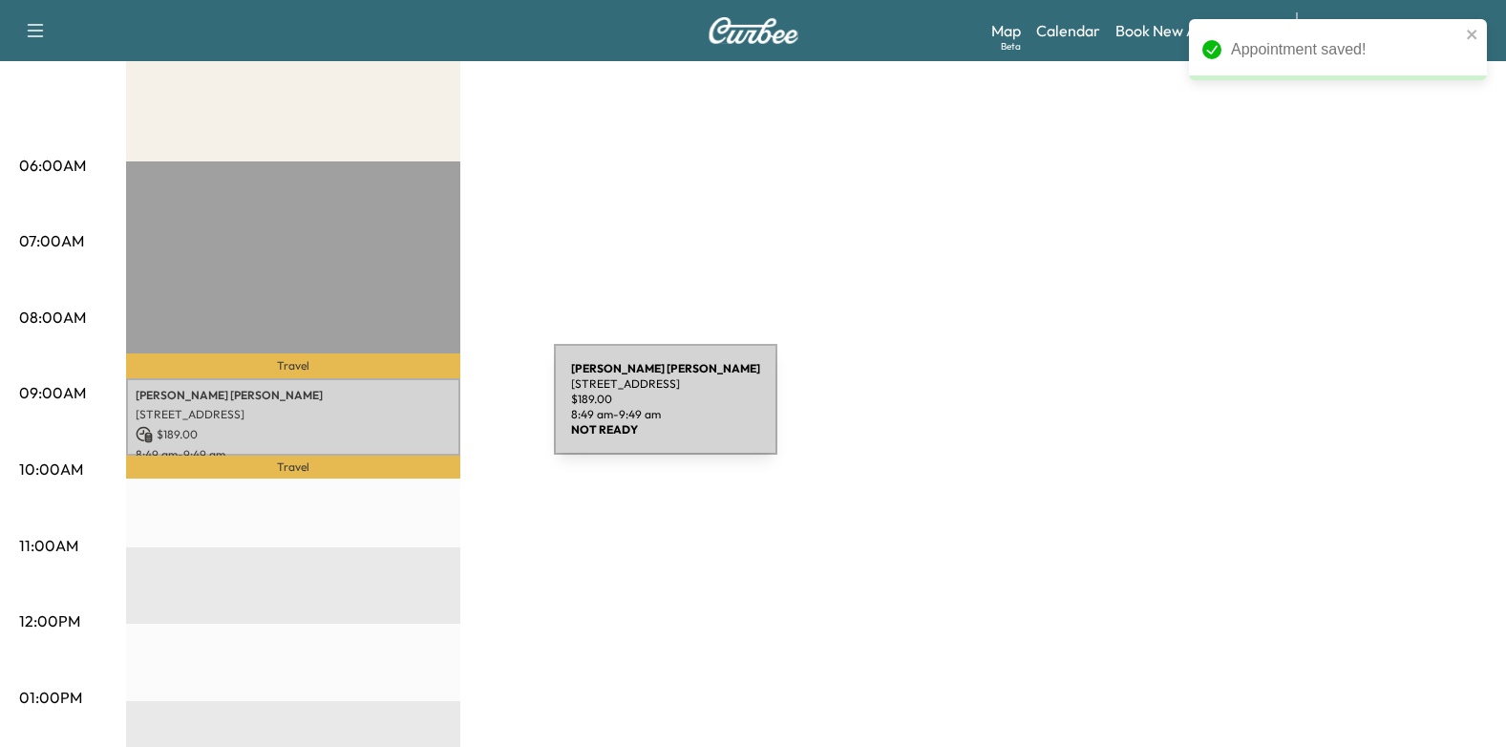
click at [411, 411] on p "[STREET_ADDRESS]" at bounding box center [293, 414] width 315 height 15
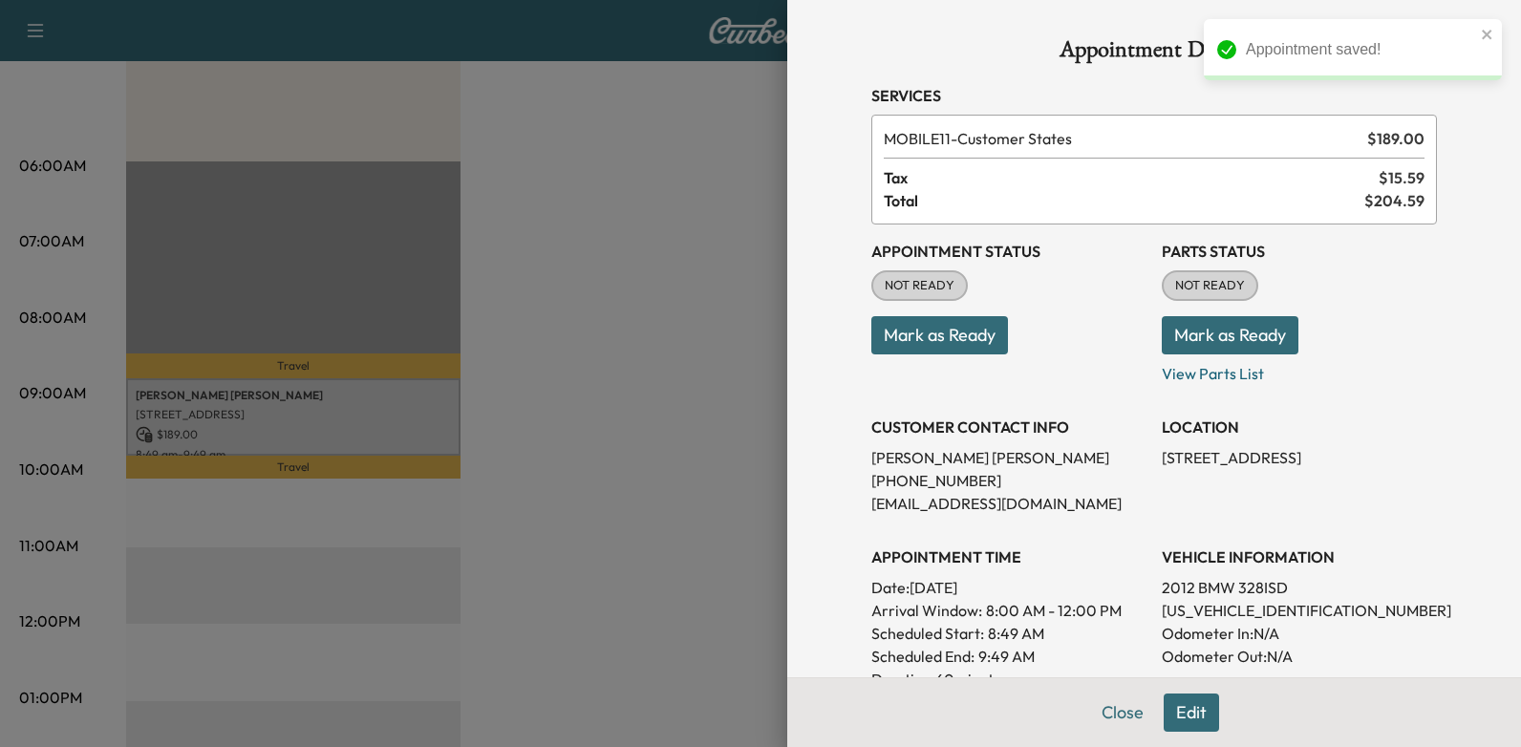
click at [978, 335] on button "Mark as Ready" at bounding box center [939, 335] width 137 height 38
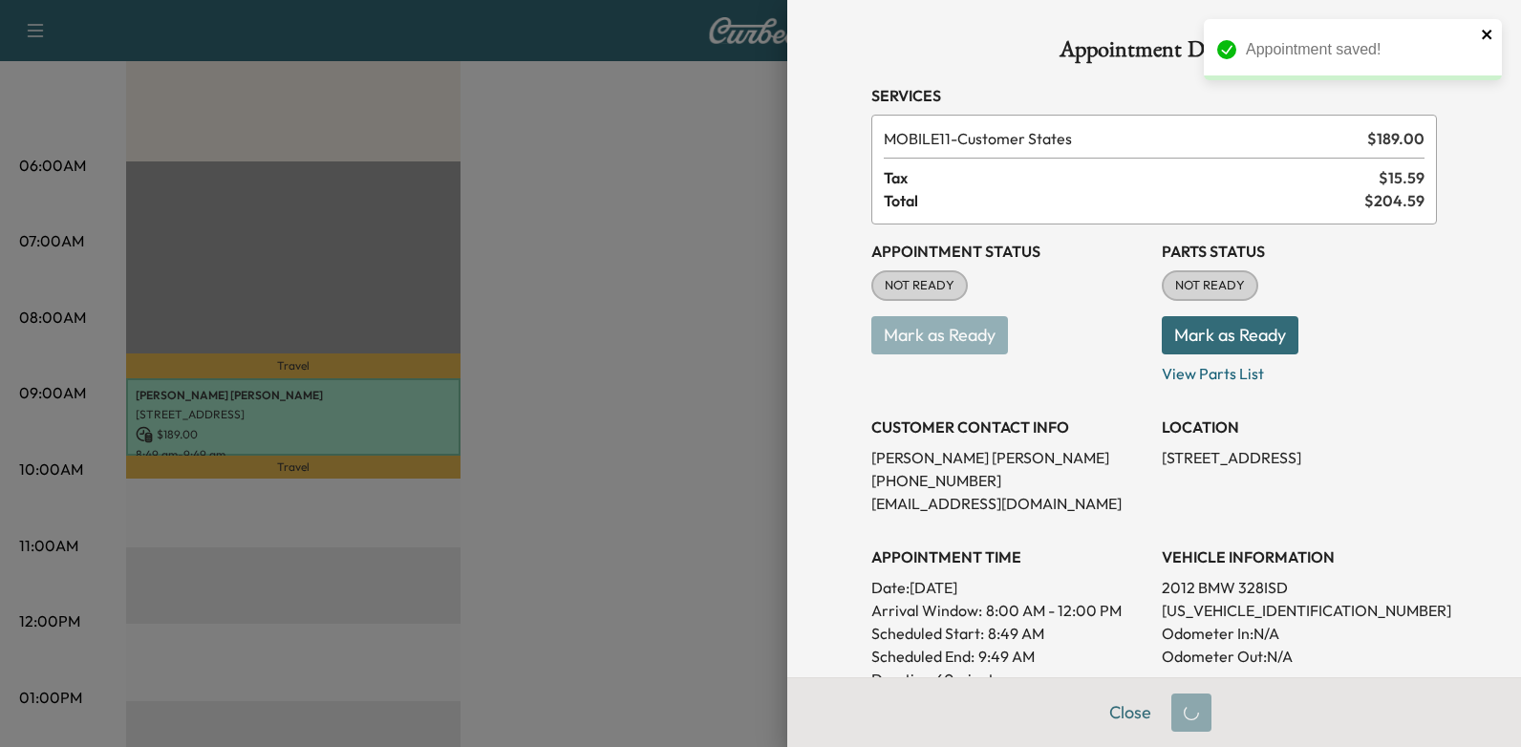
click at [1488, 31] on icon "close" at bounding box center [1487, 34] width 13 height 15
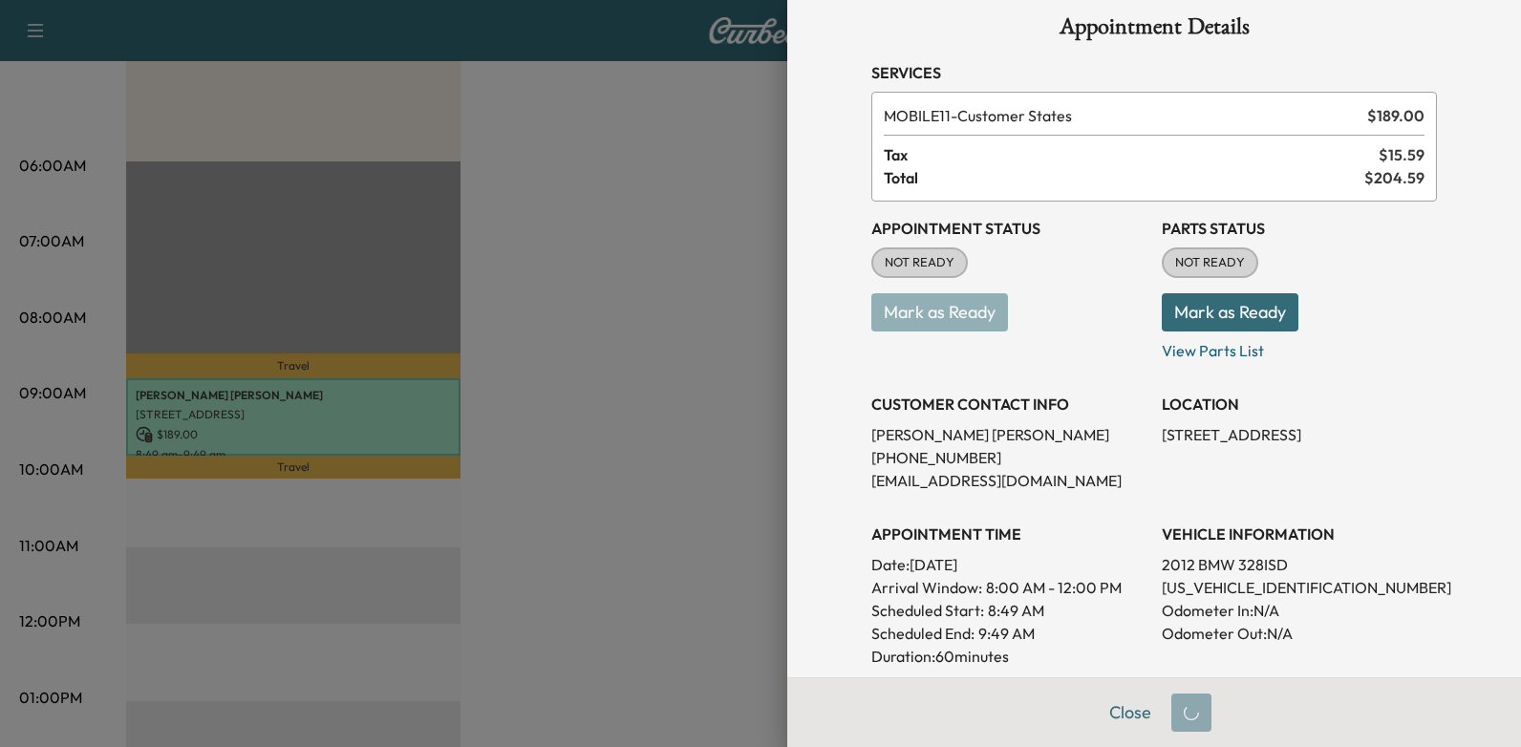
scroll to position [0, 0]
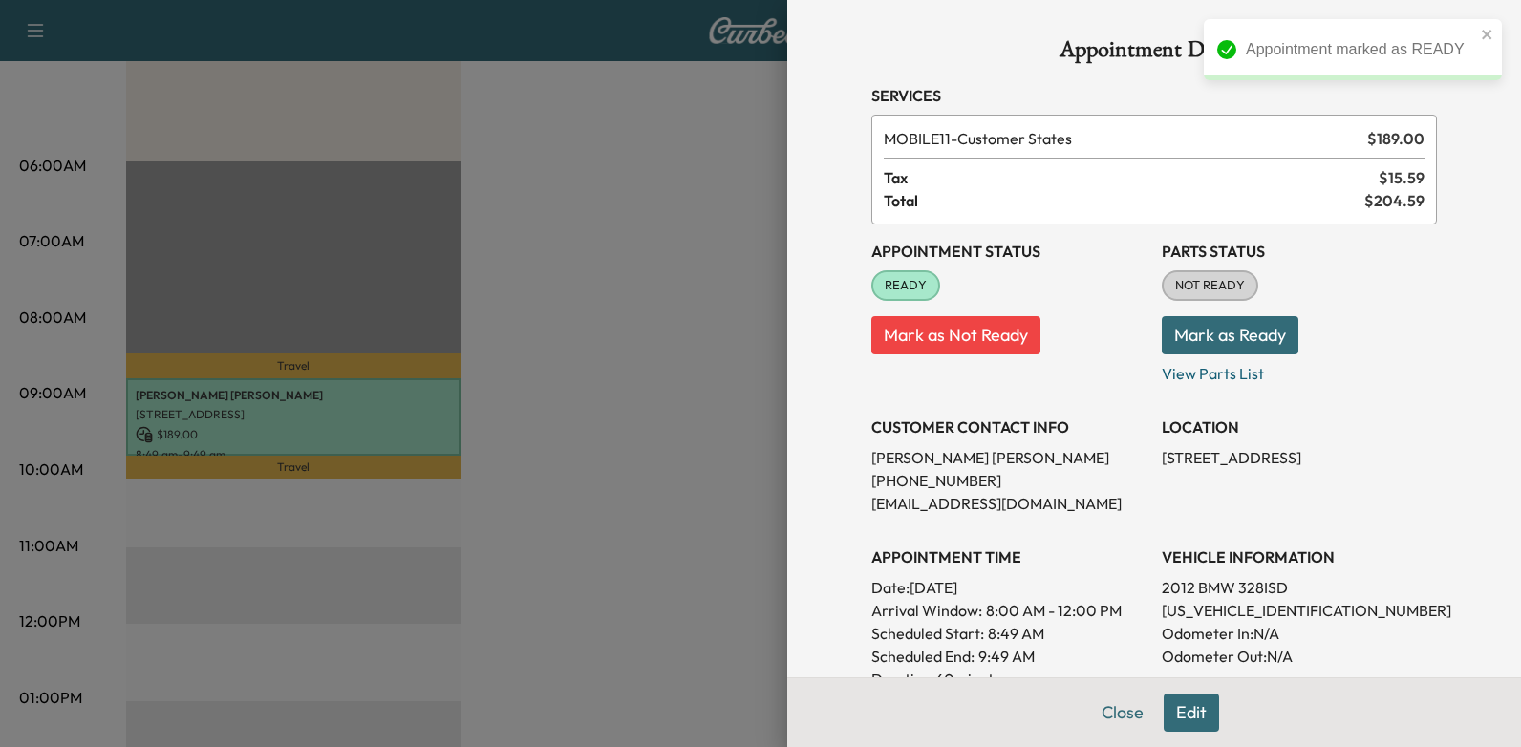
drag, startPoint x: 1493, startPoint y: 29, endPoint x: 1509, endPoint y: 41, distance: 20.4
click at [1493, 29] on icon "close" at bounding box center [1487, 34] width 13 height 15
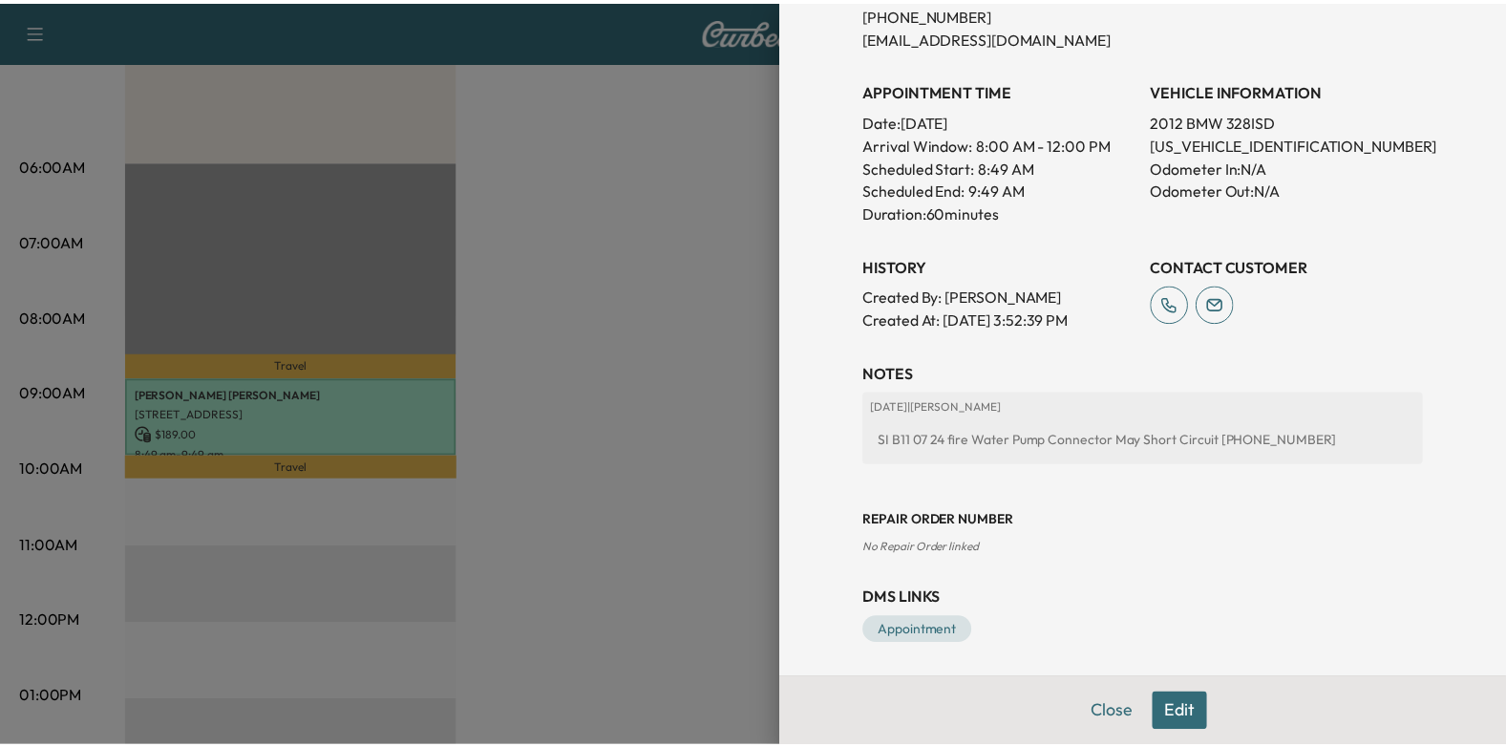
scroll to position [472, 0]
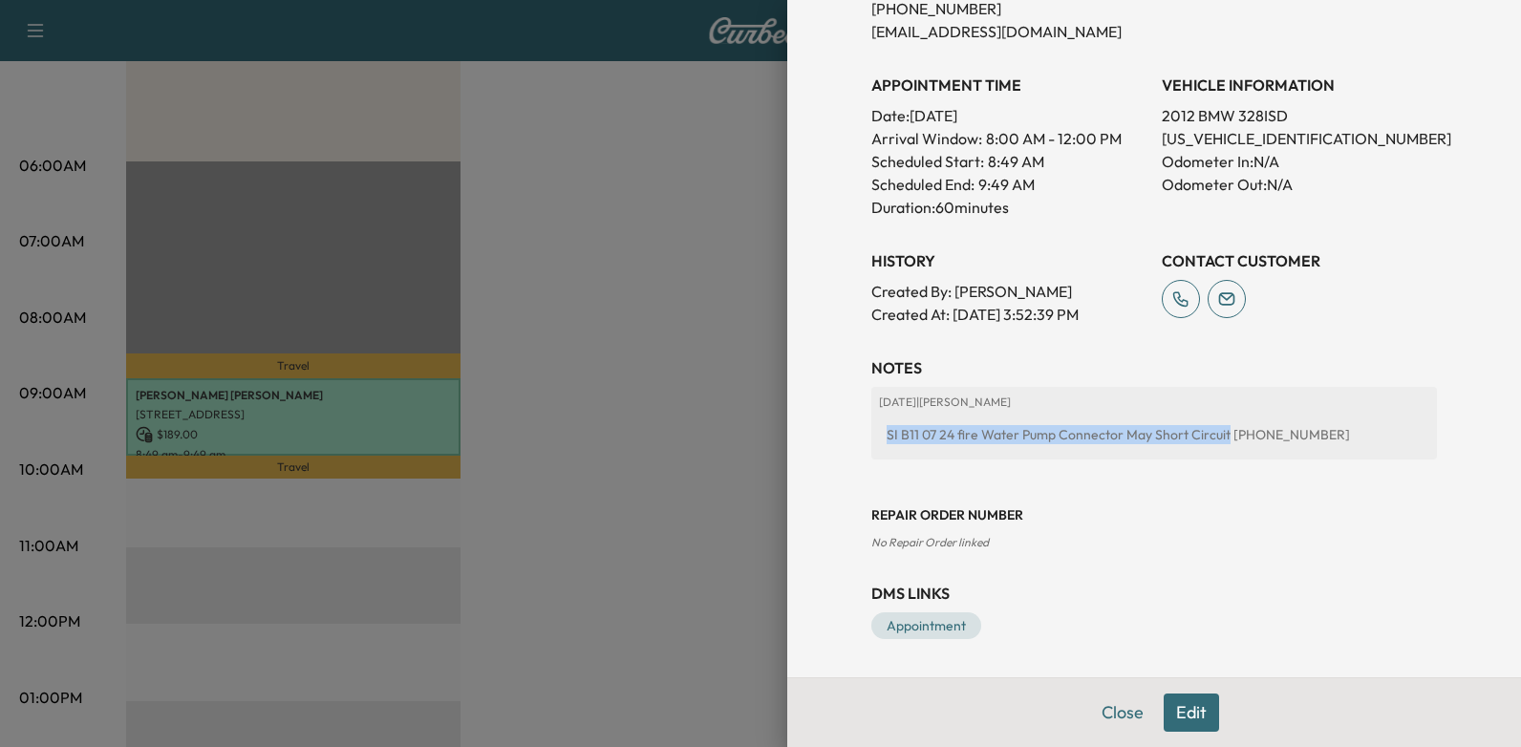
drag, startPoint x: 872, startPoint y: 432, endPoint x: 1208, endPoint y: 456, distance: 337.1
click at [1208, 456] on div "[DATE] | [PERSON_NAME] SI B11 07 24 fire Water Pump Connector May Short Circuit…" at bounding box center [1154, 423] width 566 height 73
drag, startPoint x: 1208, startPoint y: 456, endPoint x: 1187, endPoint y: 439, distance: 26.6
copy div "SI B11 07 24 fire Water Pump Connector May Short Circuit"
drag, startPoint x: 1214, startPoint y: 433, endPoint x: 1306, endPoint y: 434, distance: 91.7
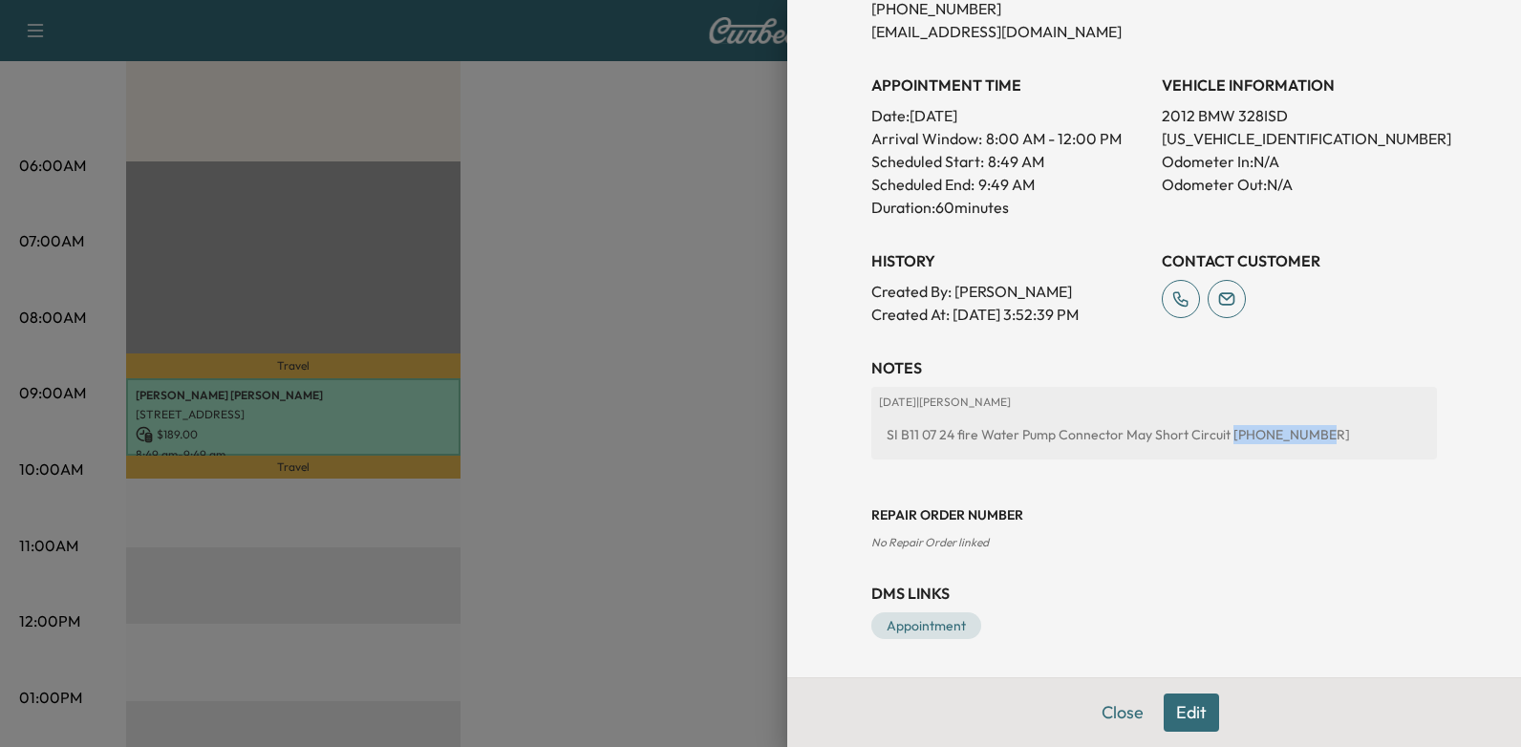
click at [1306, 434] on div "SI B11 07 24 fire Water Pump Connector May Short Circuit [PHONE_NUMBER]" at bounding box center [1154, 434] width 550 height 34
drag, startPoint x: 1306, startPoint y: 434, endPoint x: 1279, endPoint y: 432, distance: 26.8
copy div "[PHONE_NUMBER]"
click at [752, 354] on div at bounding box center [760, 373] width 1521 height 747
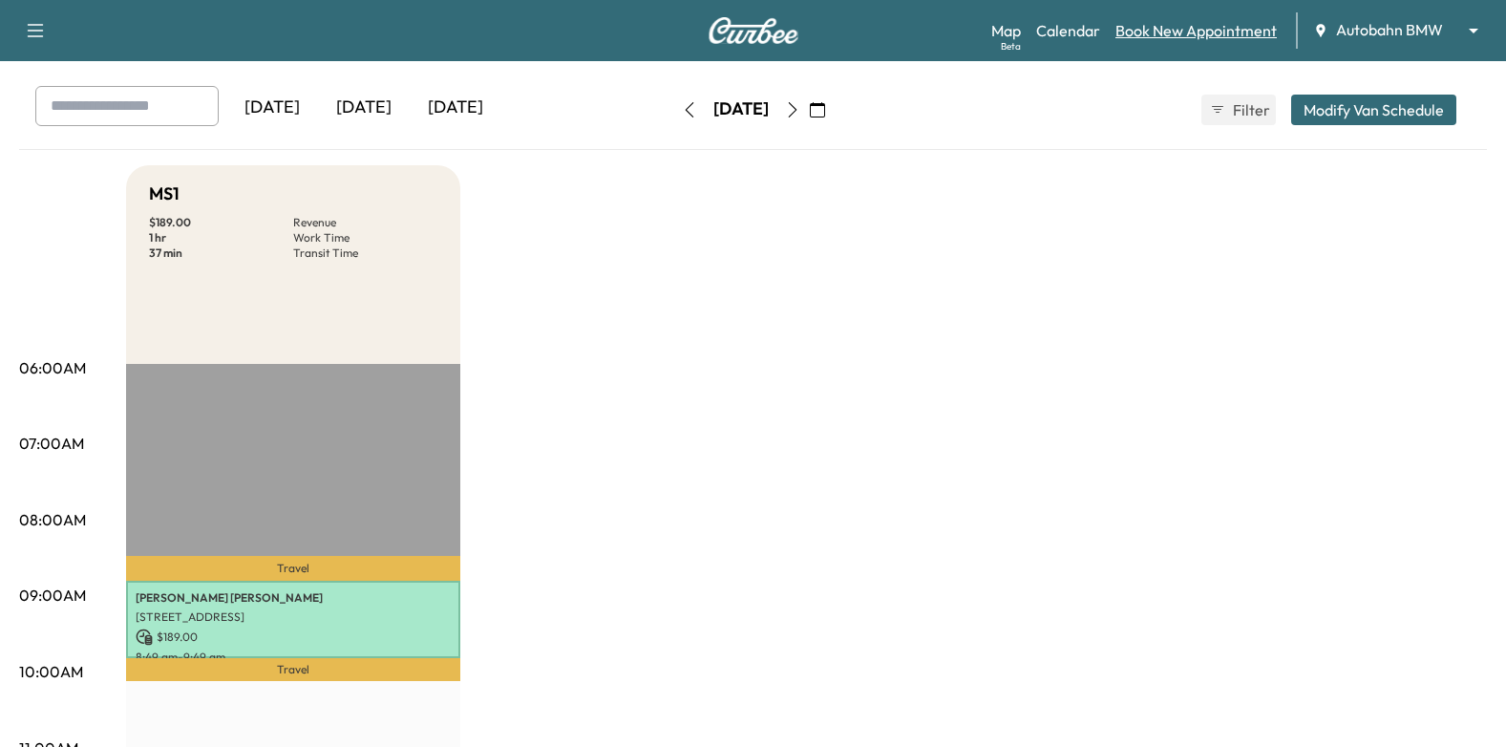
scroll to position [0, 0]
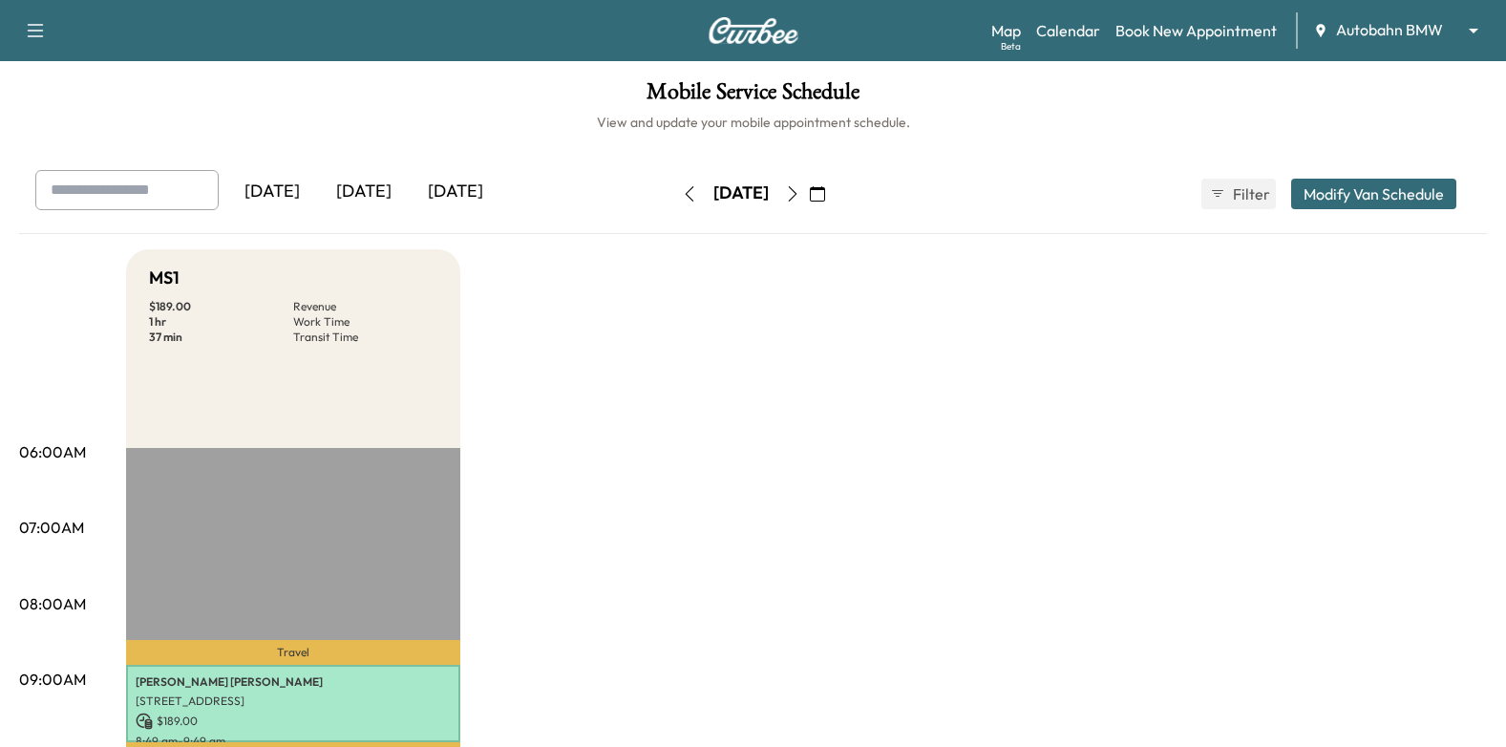
click at [1257, 18] on div "Map Beta Calendar Book New Appointment Autobahn BMW ******** ​" at bounding box center [1242, 30] width 500 height 36
click at [1253, 31] on link "Book New Appointment" at bounding box center [1196, 30] width 161 height 23
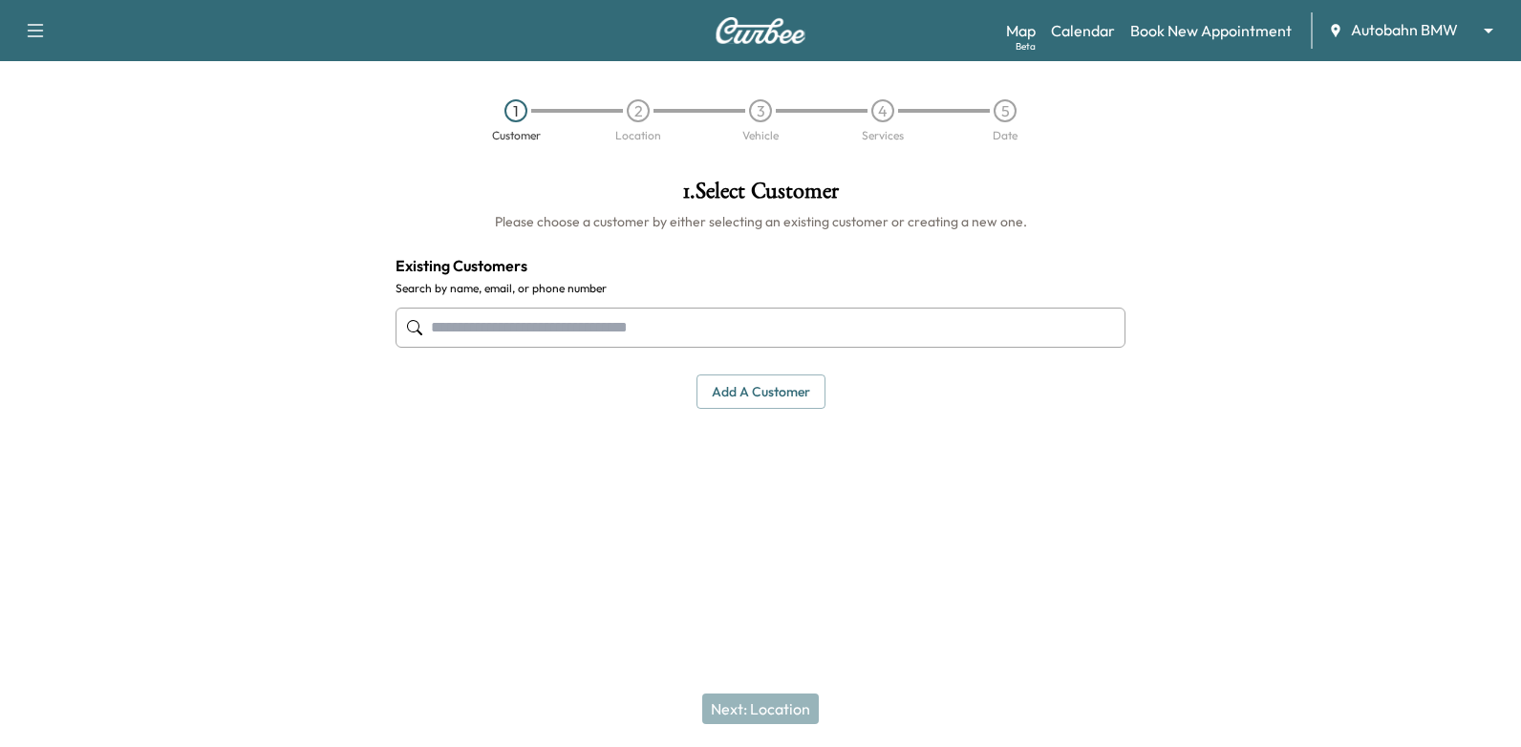
click at [790, 327] on input "text" at bounding box center [760, 328] width 730 height 40
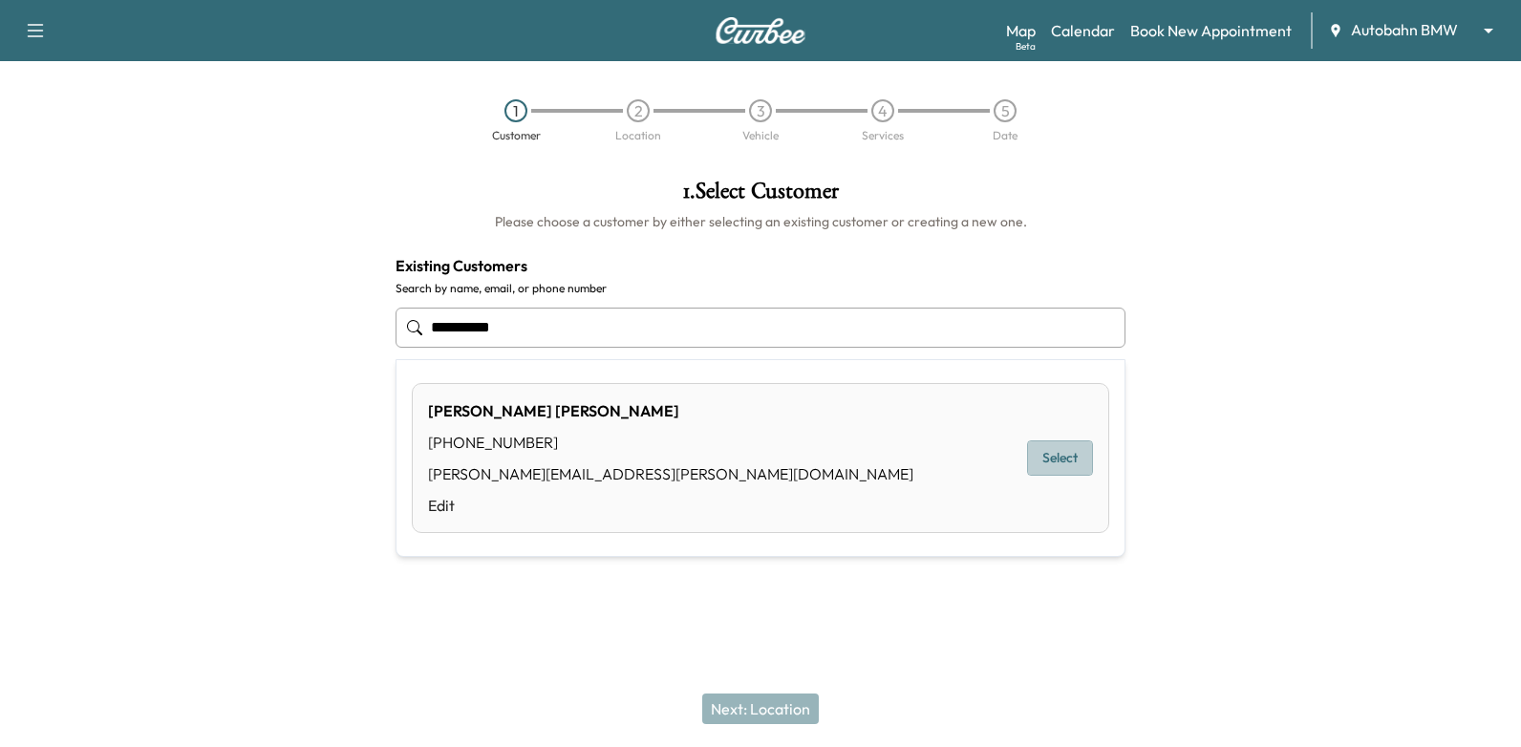
click at [1045, 455] on button "Select" at bounding box center [1060, 457] width 66 height 35
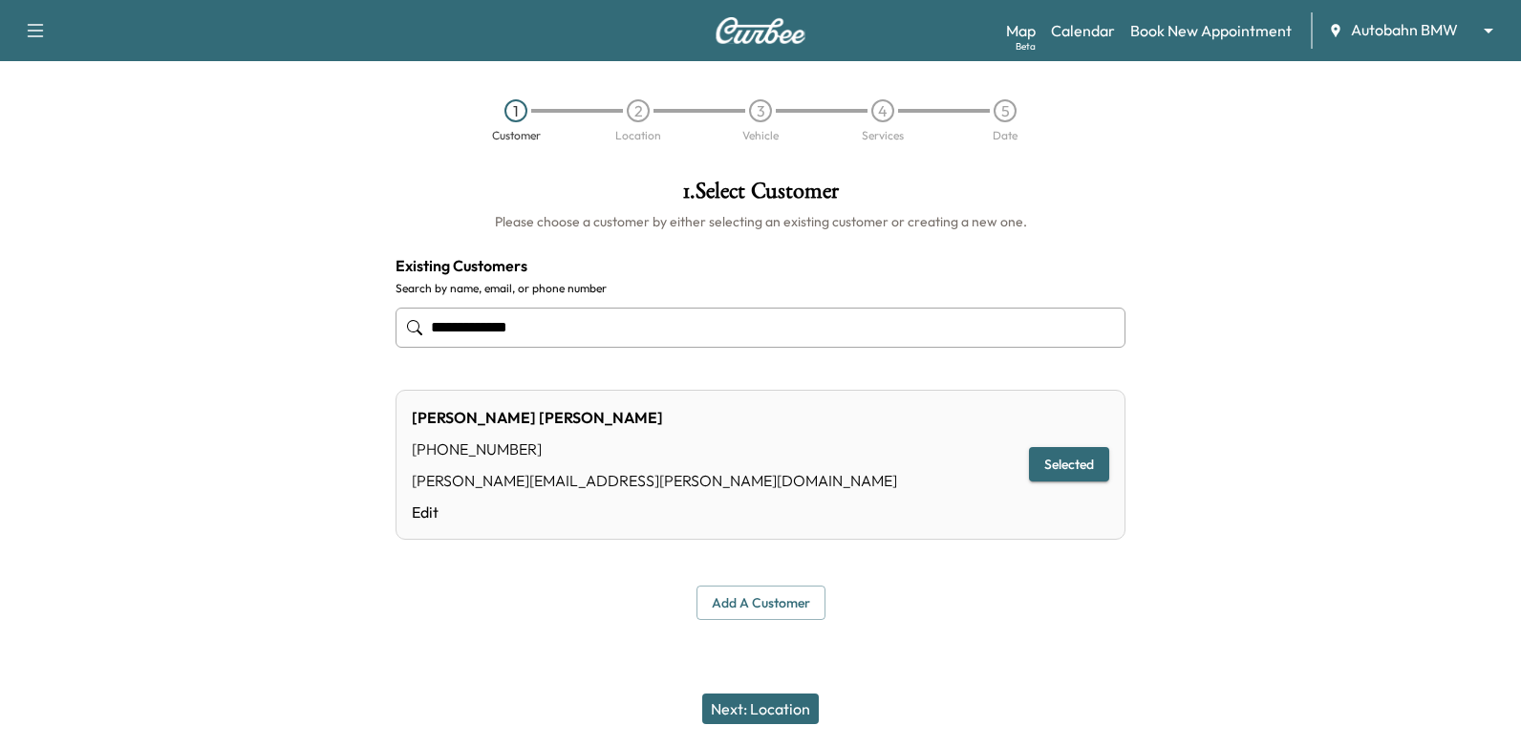
type input "**********"
drag, startPoint x: 778, startPoint y: 717, endPoint x: 806, endPoint y: 673, distance: 52.5
click at [778, 716] on button "Next: Location" at bounding box center [760, 709] width 117 height 31
